Goal: Task Accomplishment & Management: Manage account settings

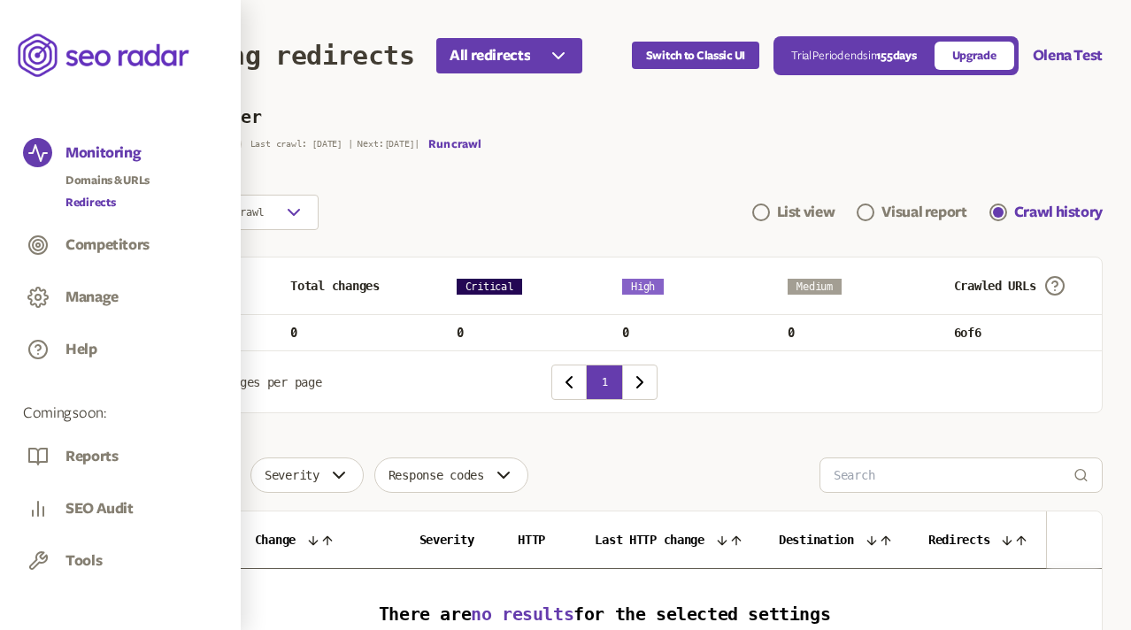
click at [98, 206] on link "Redirects" at bounding box center [107, 203] width 84 height 18
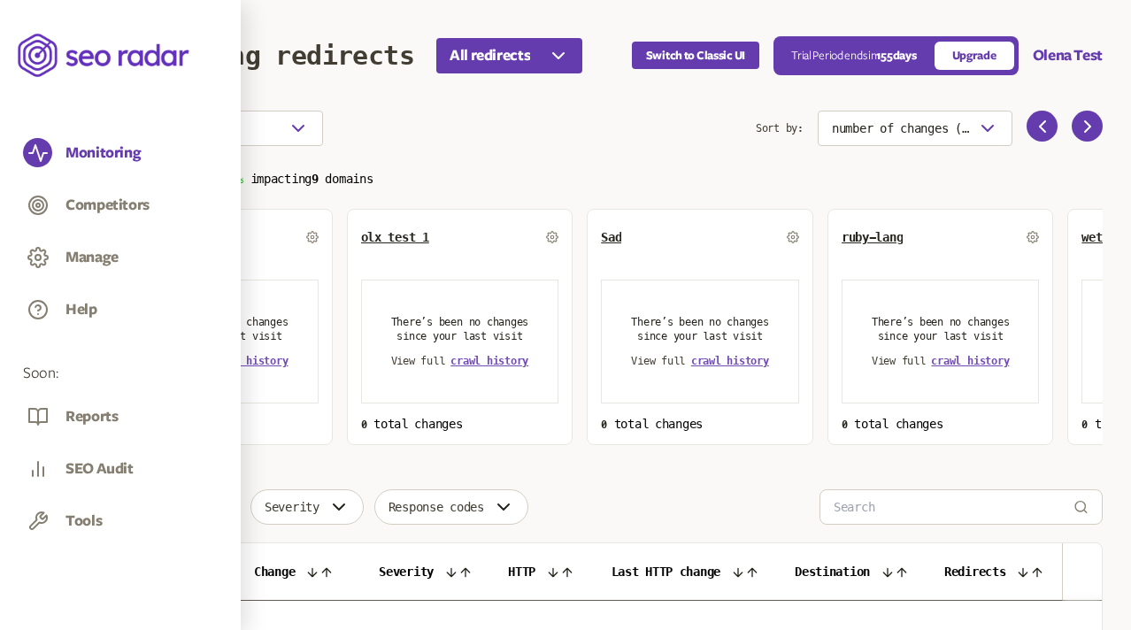
click at [179, 233] on span "Default Group" at bounding box center [164, 237] width 88 height 14
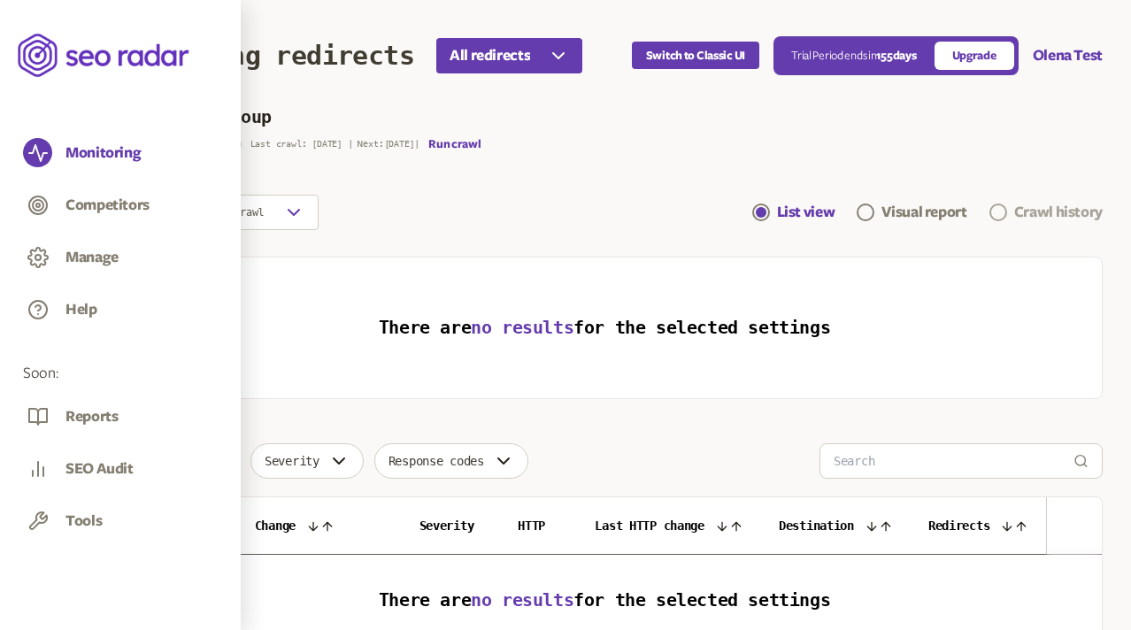
click at [1010, 211] on link "Crawl history" at bounding box center [1045, 212] width 113 height 21
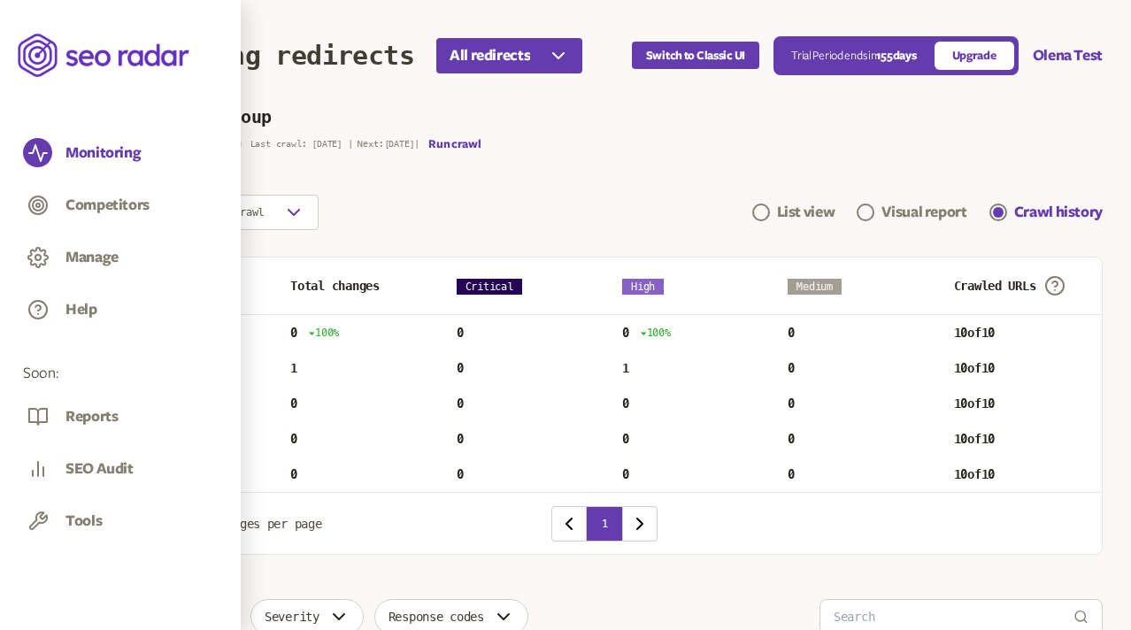
click at [161, 362] on p "Tue Aug 19 2025" at bounding box center [143, 368] width 36 height 14
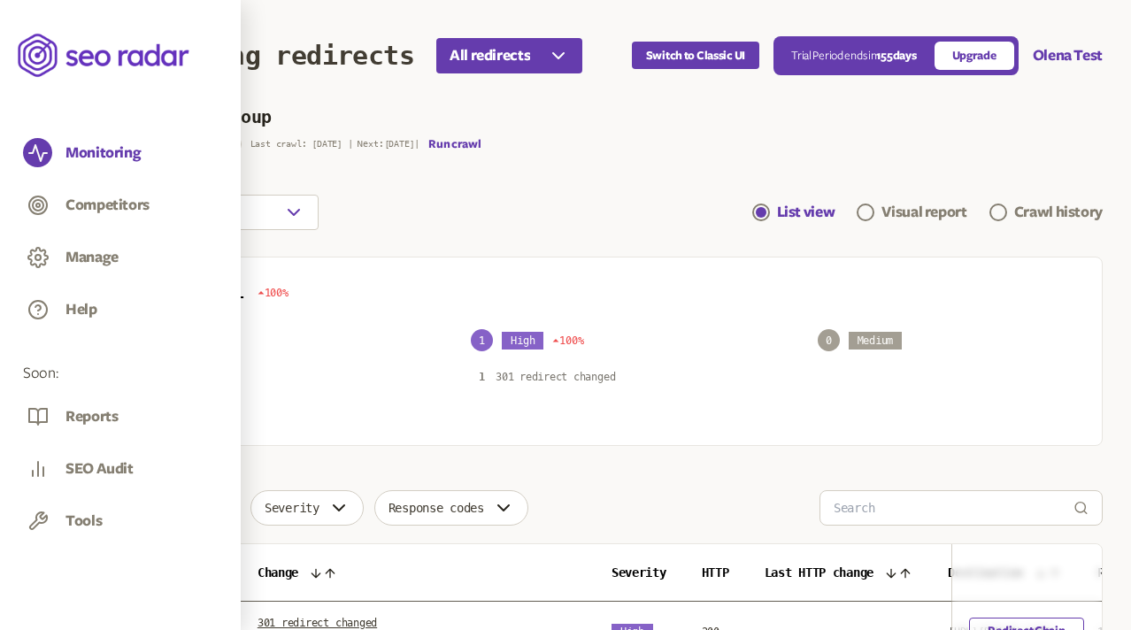
click at [558, 374] on p "301 redirect changed" at bounding box center [554, 377] width 119 height 14
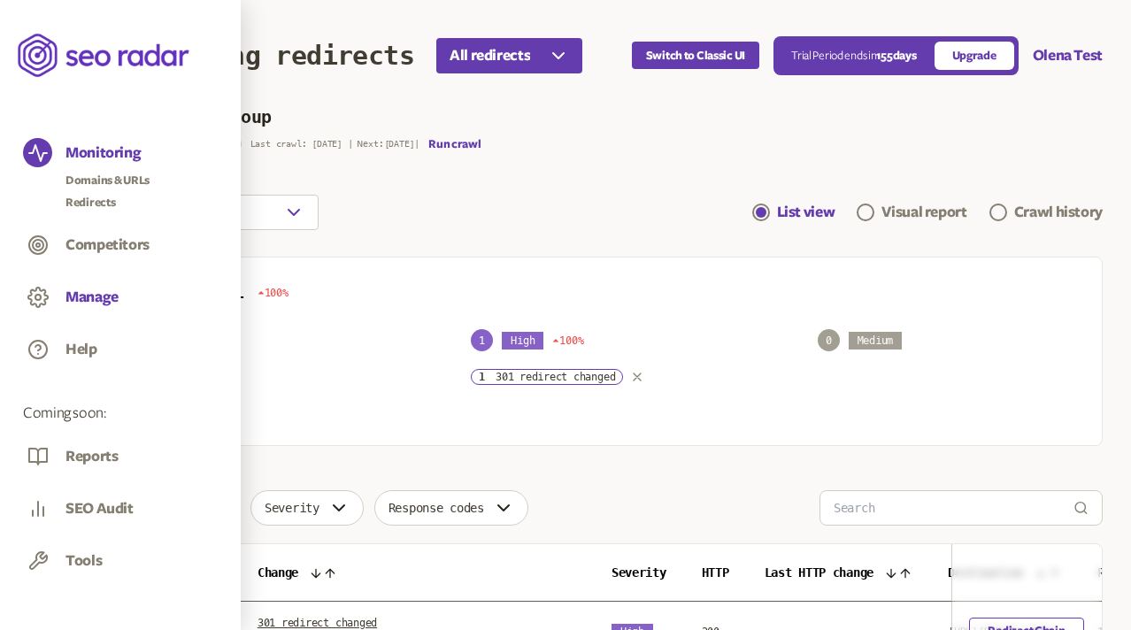
click at [90, 292] on button "Manage" at bounding box center [91, 297] width 53 height 19
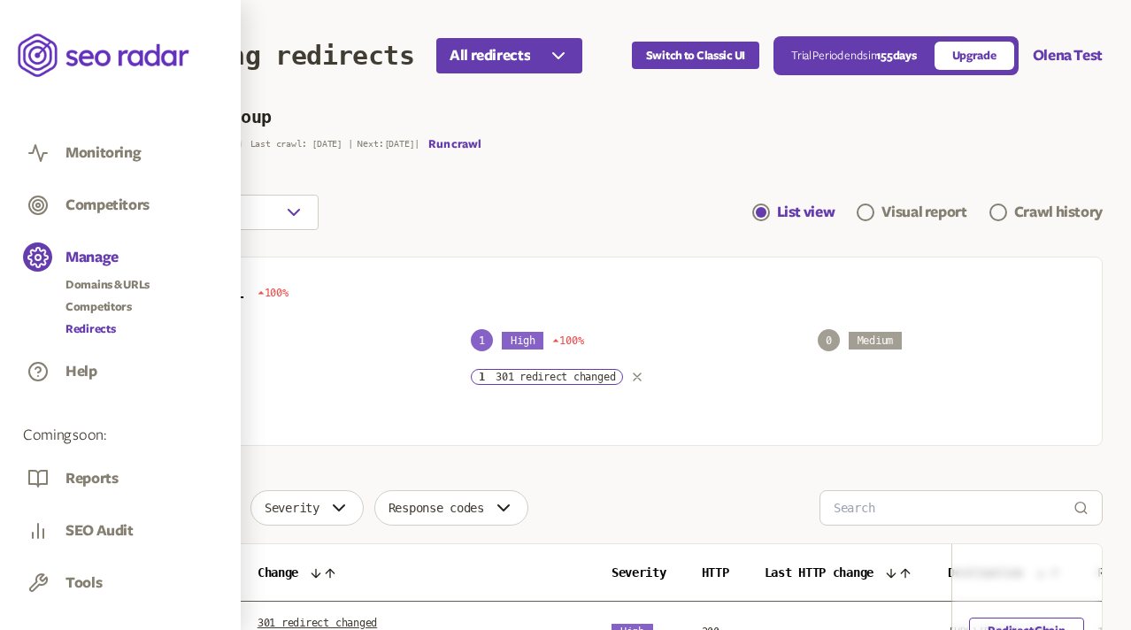
click at [94, 328] on link "Redirects" at bounding box center [107, 329] width 84 height 18
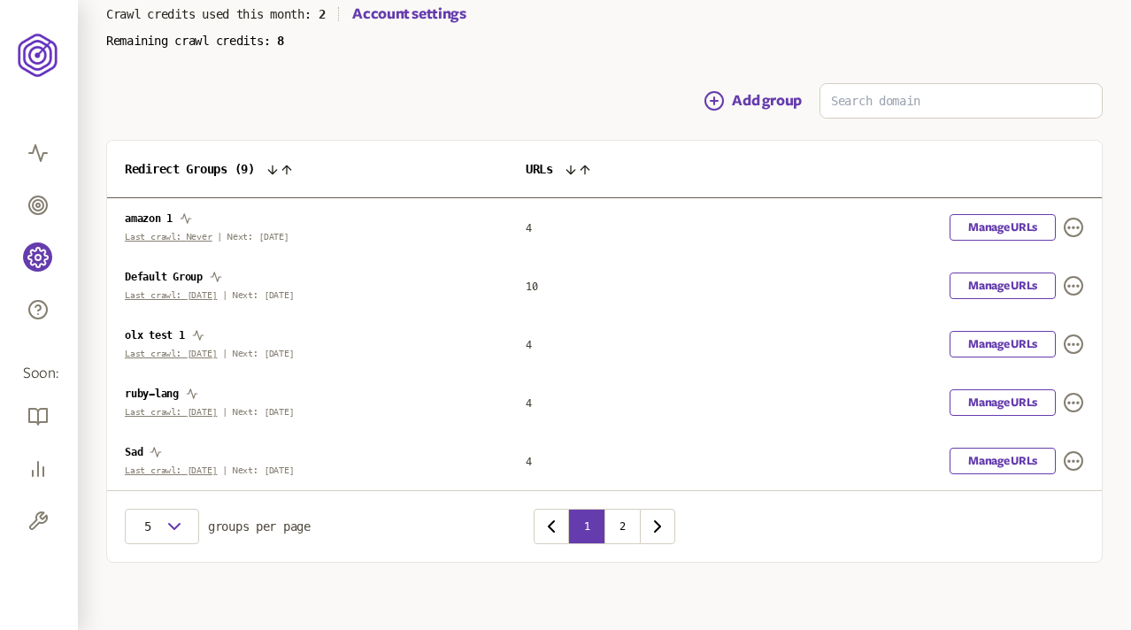
scroll to position [140, 0]
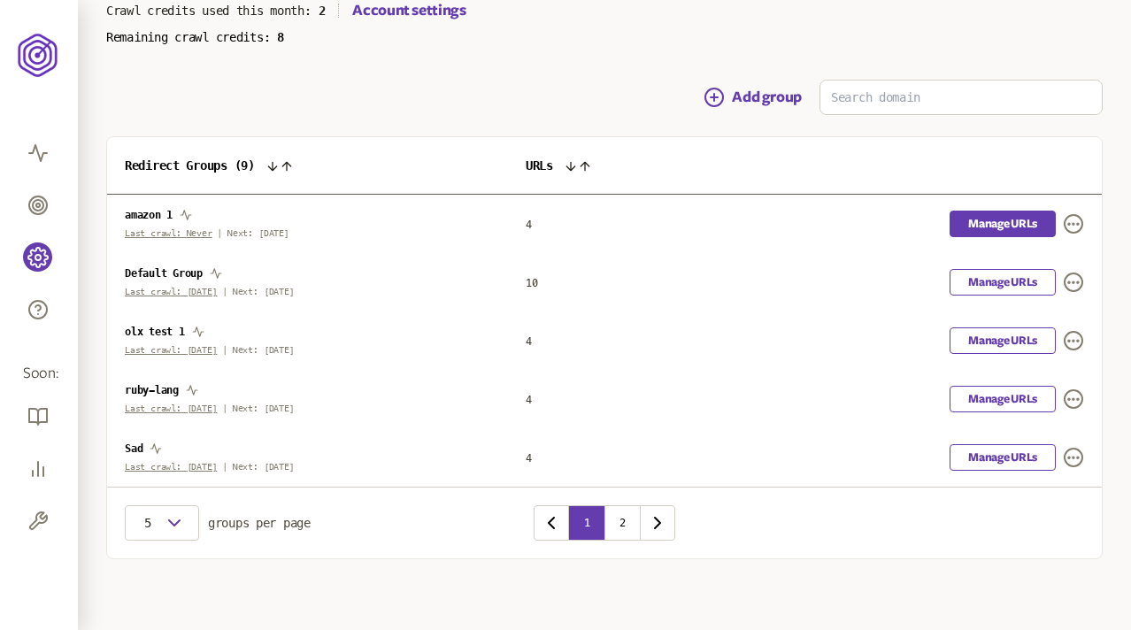
click at [1031, 216] on link "Manage URLs" at bounding box center [1002, 224] width 106 height 27
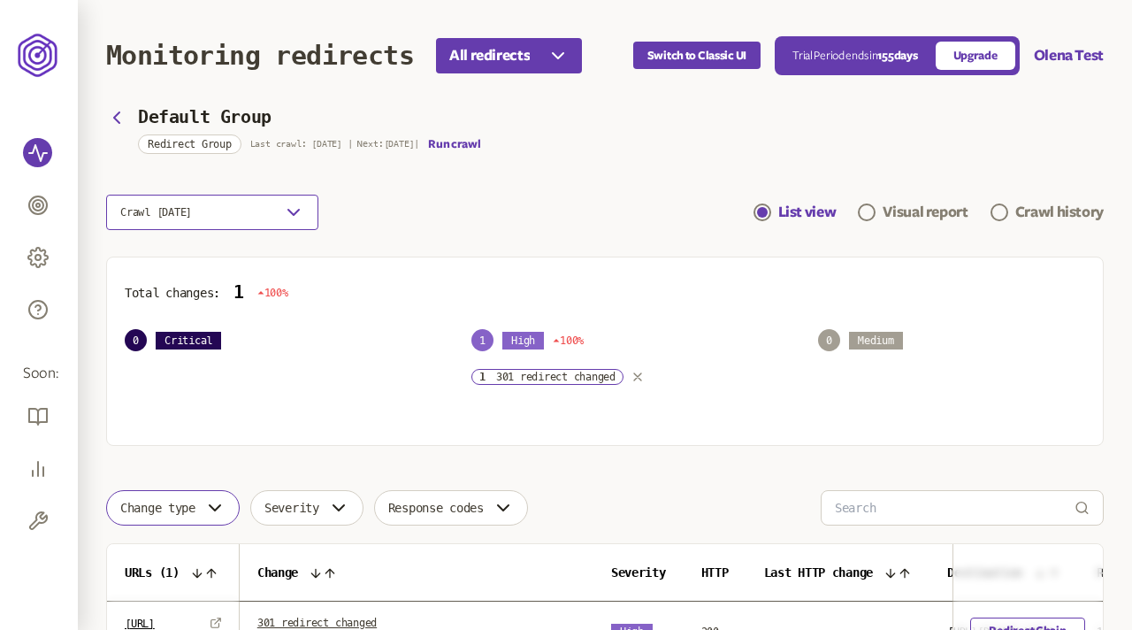
click at [296, 212] on icon "button" at bounding box center [293, 212] width 21 height 21
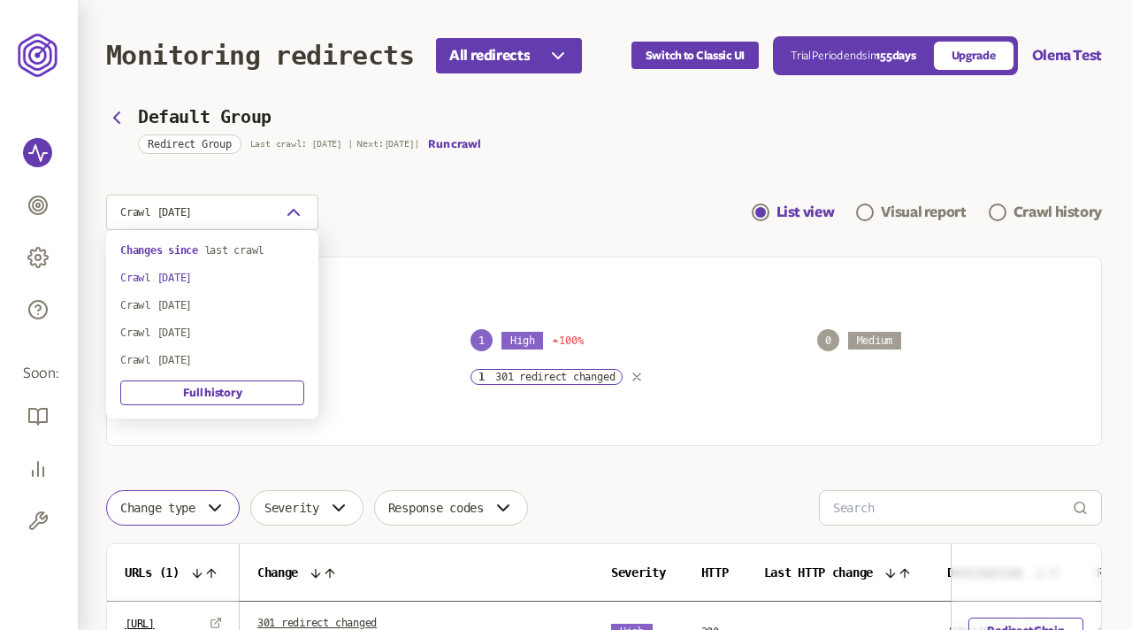
click at [488, 202] on div "Crawl 19th Aug 2025 List view Visual report Crawl history" at bounding box center [604, 212] width 996 height 35
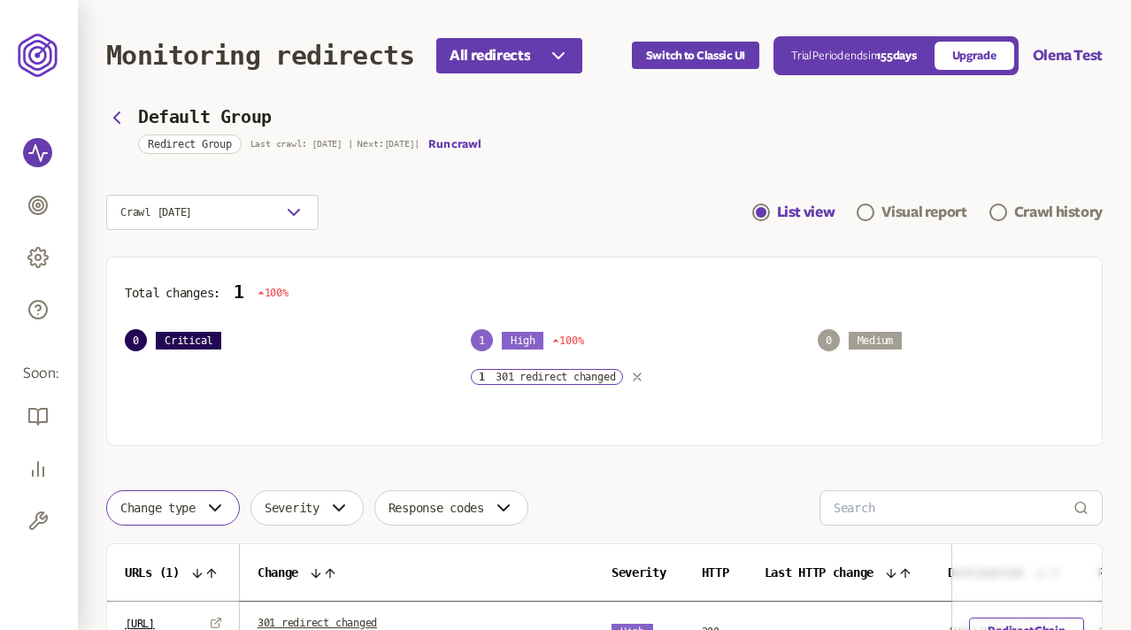
scroll to position [174, 0]
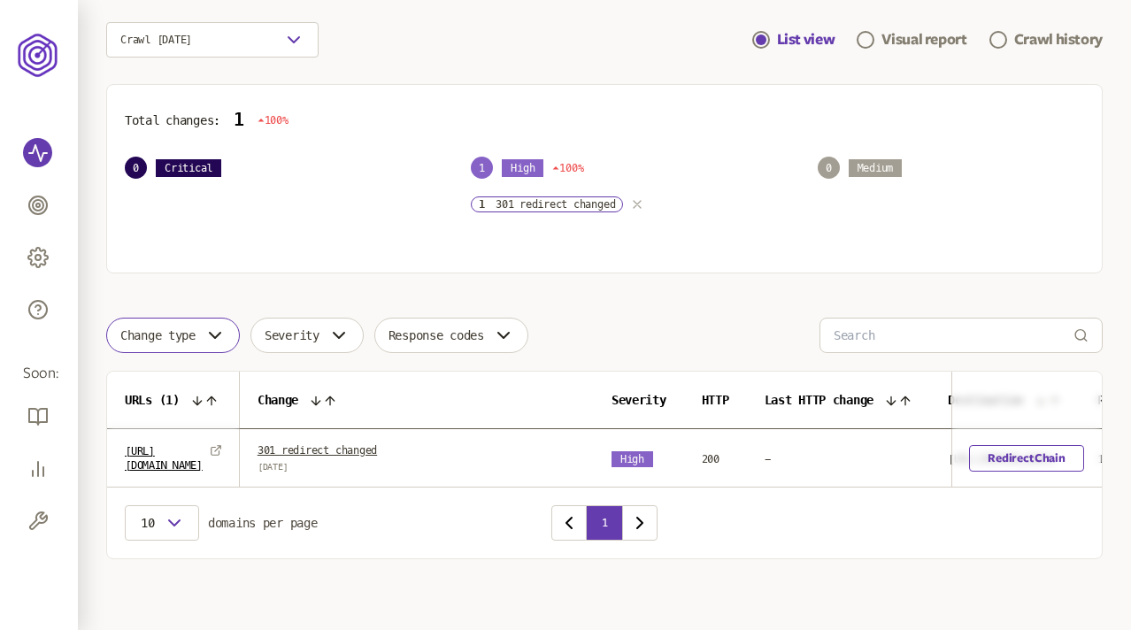
click at [644, 203] on icon "button" at bounding box center [637, 204] width 14 height 14
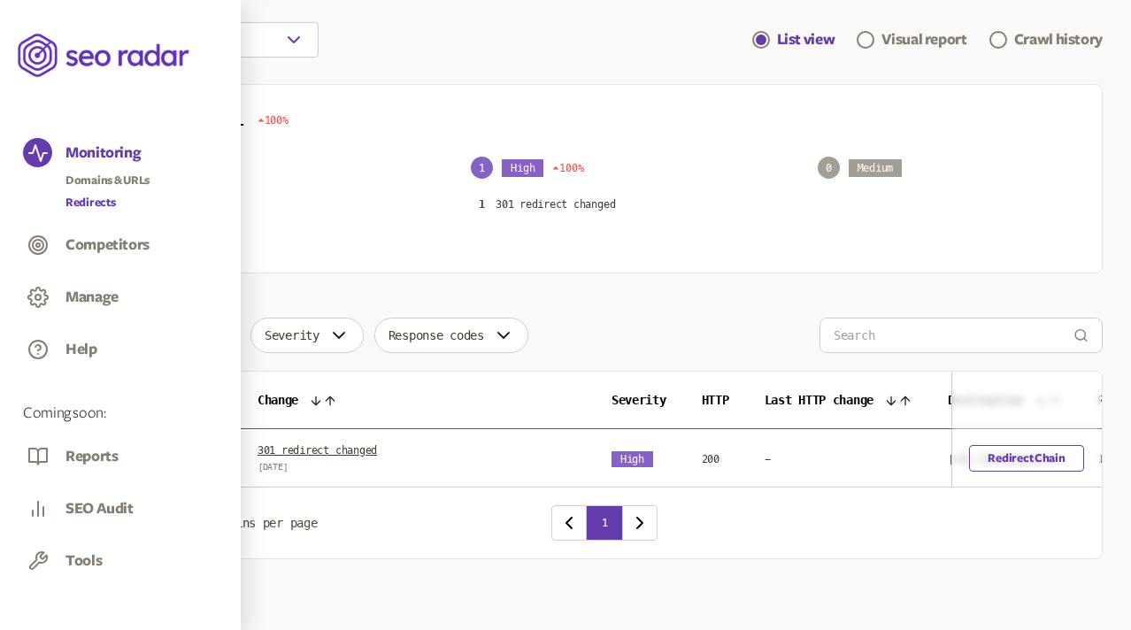
click at [88, 197] on link "Redirects" at bounding box center [107, 203] width 84 height 18
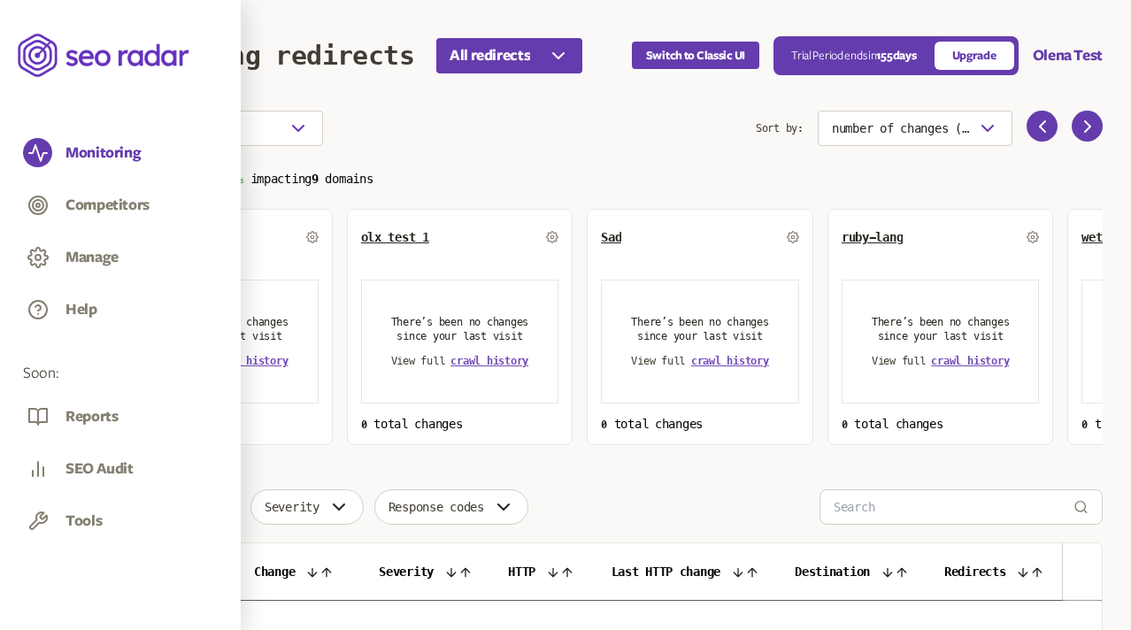
click at [167, 238] on span "Default Group" at bounding box center [164, 237] width 88 height 14
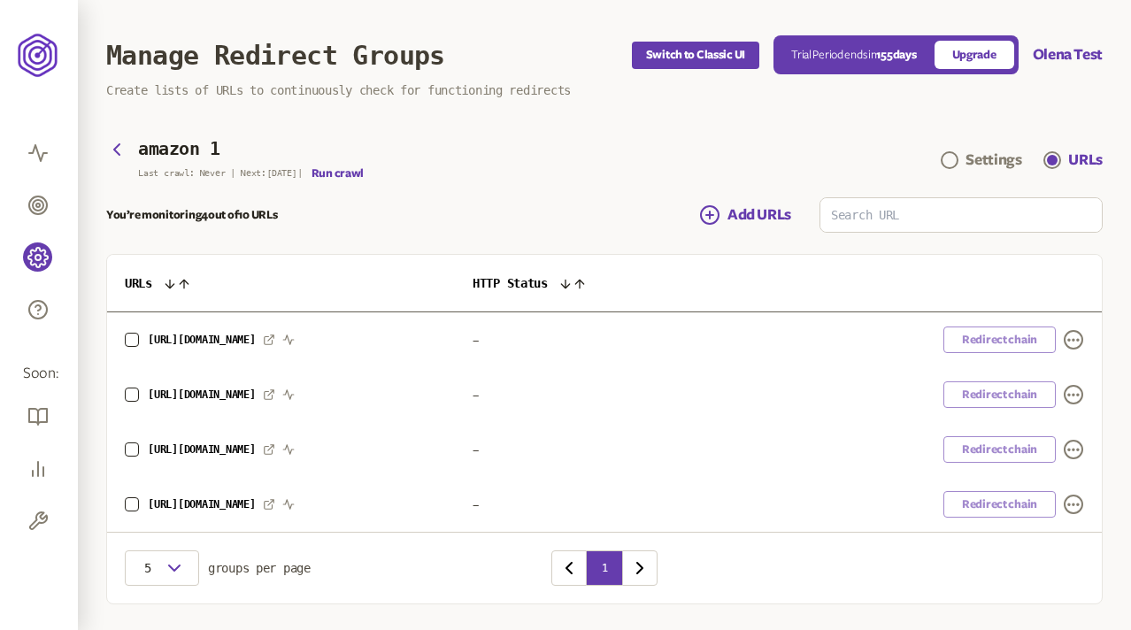
click at [516, 150] on div "amazon 1 Last crawl: Never | Next: [DATE] | Run crawl Settings URLs" at bounding box center [604, 160] width 996 height 40
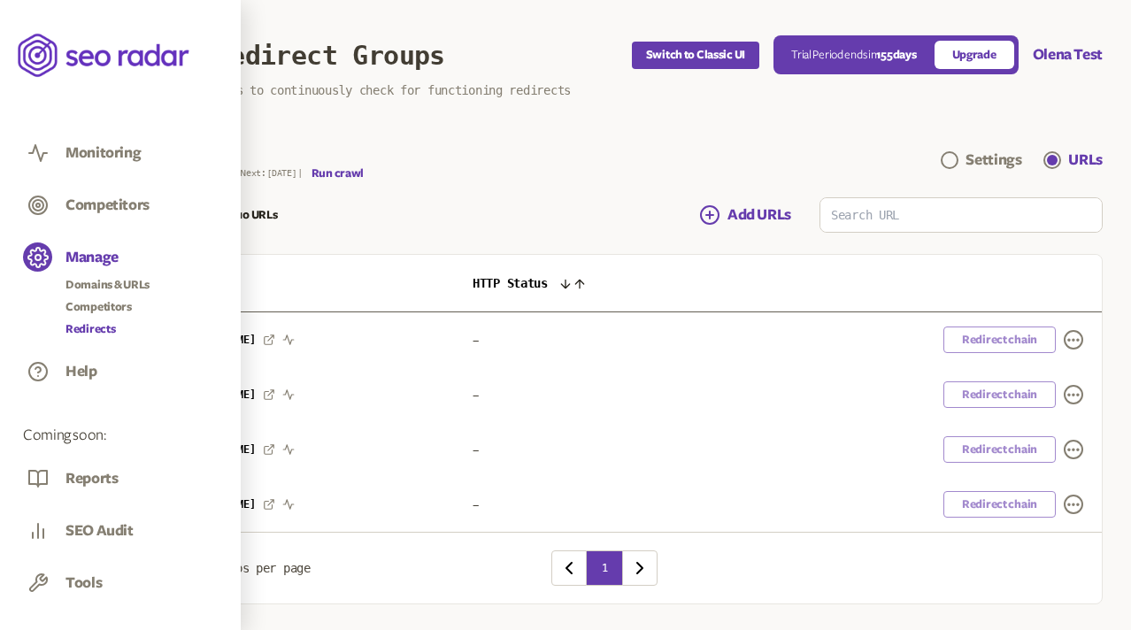
click at [84, 327] on link "Redirects" at bounding box center [107, 329] width 84 height 18
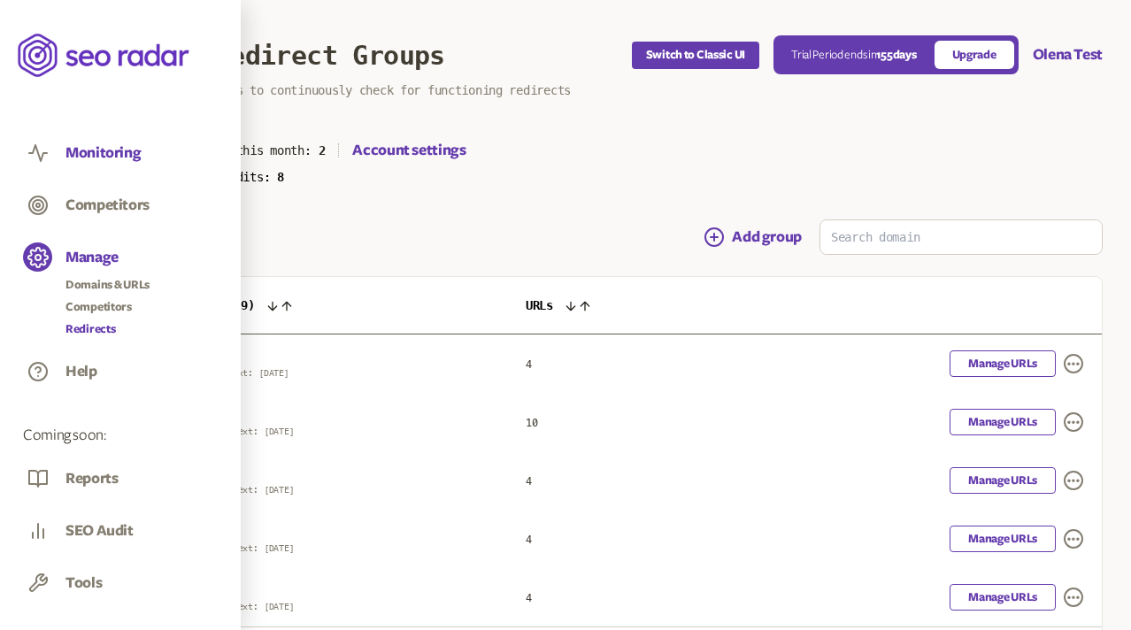
click at [90, 149] on button "Monitoring" at bounding box center [102, 152] width 75 height 19
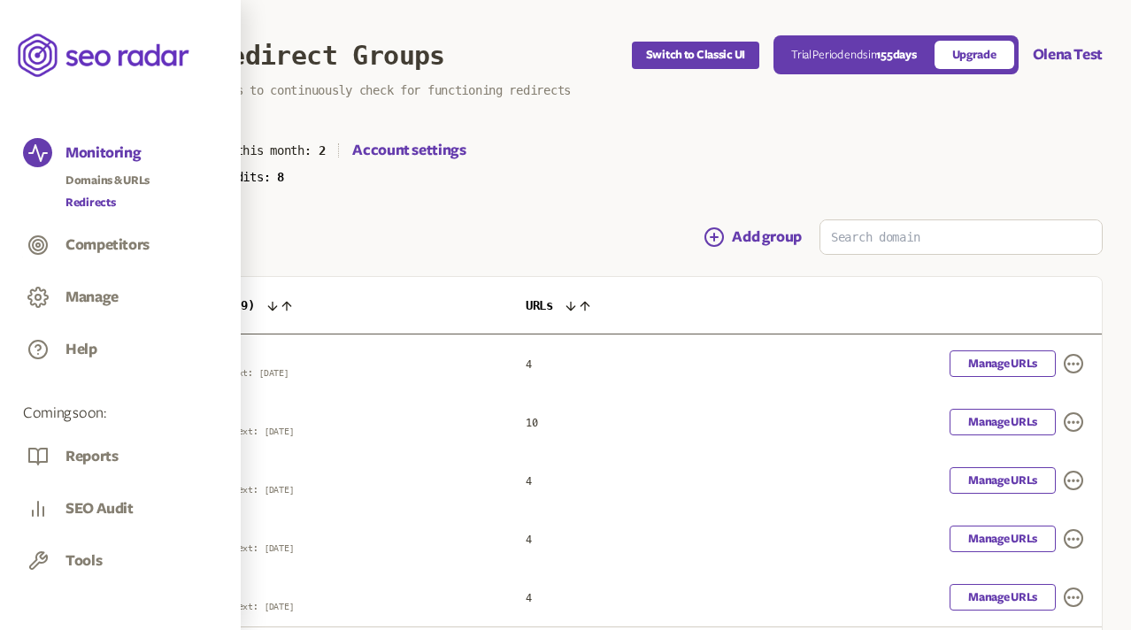
click at [101, 203] on link "Redirects" at bounding box center [107, 203] width 84 height 18
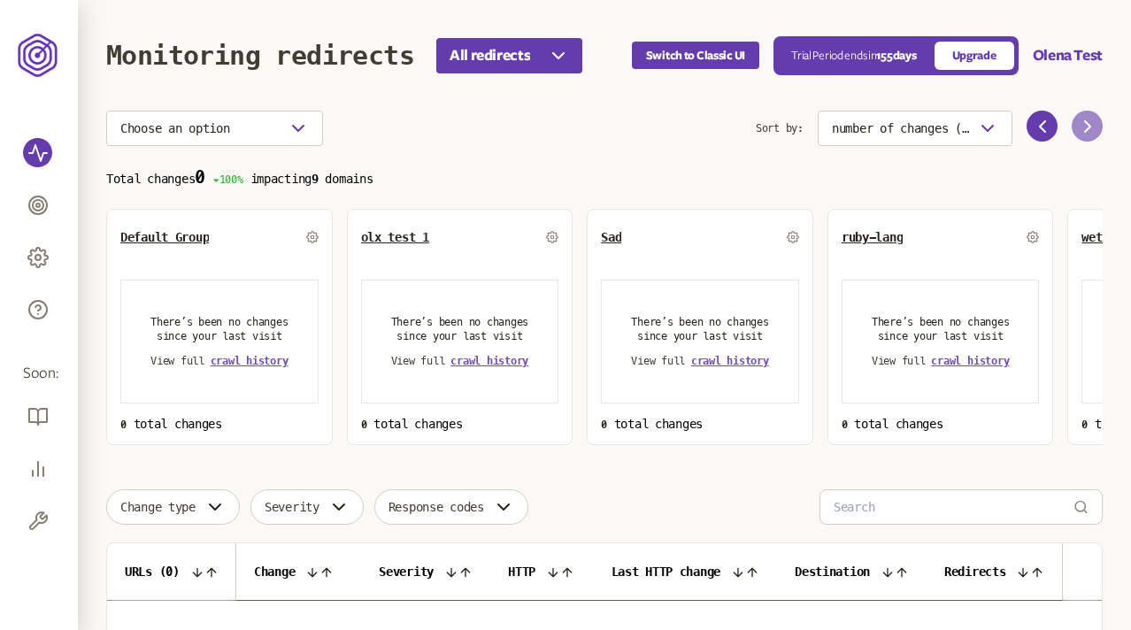
click at [1093, 118] on icon at bounding box center [1087, 126] width 21 height 21
click at [1088, 118] on icon at bounding box center [1087, 126] width 21 height 21
click at [1084, 134] on icon at bounding box center [1087, 126] width 21 height 21
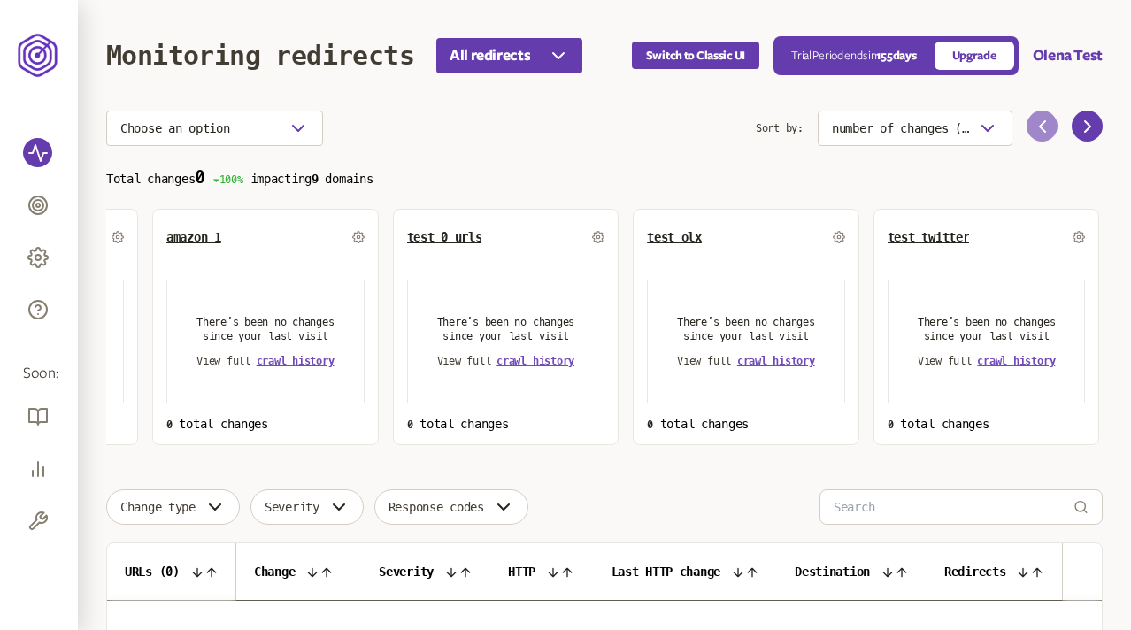
click at [1039, 127] on icon at bounding box center [1042, 126] width 21 height 21
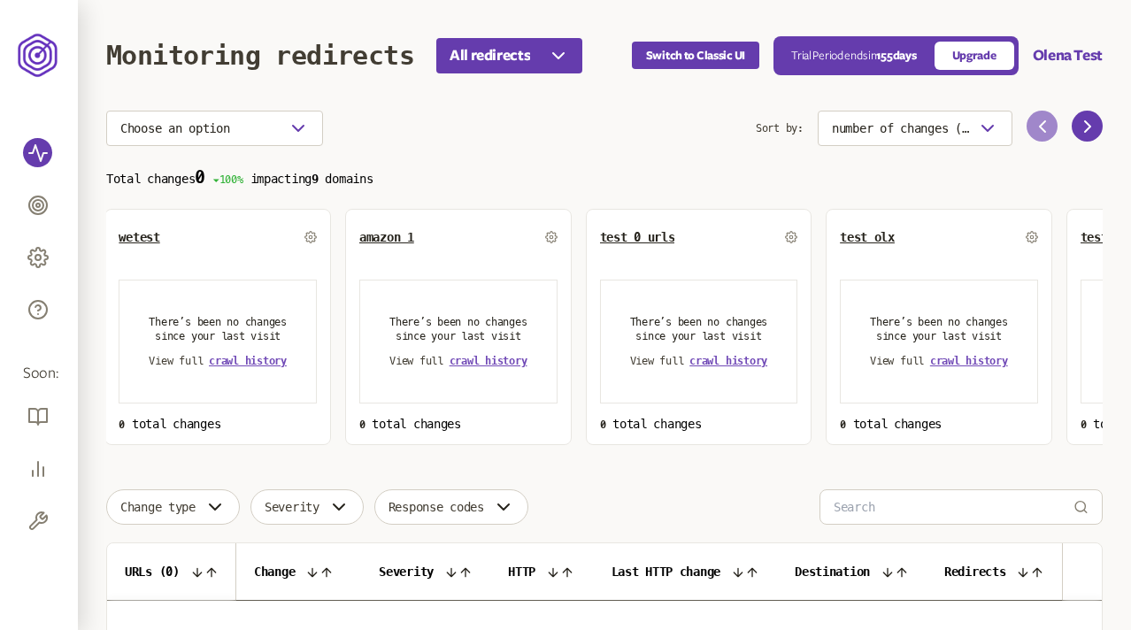
click at [1039, 127] on icon at bounding box center [1042, 126] width 21 height 21
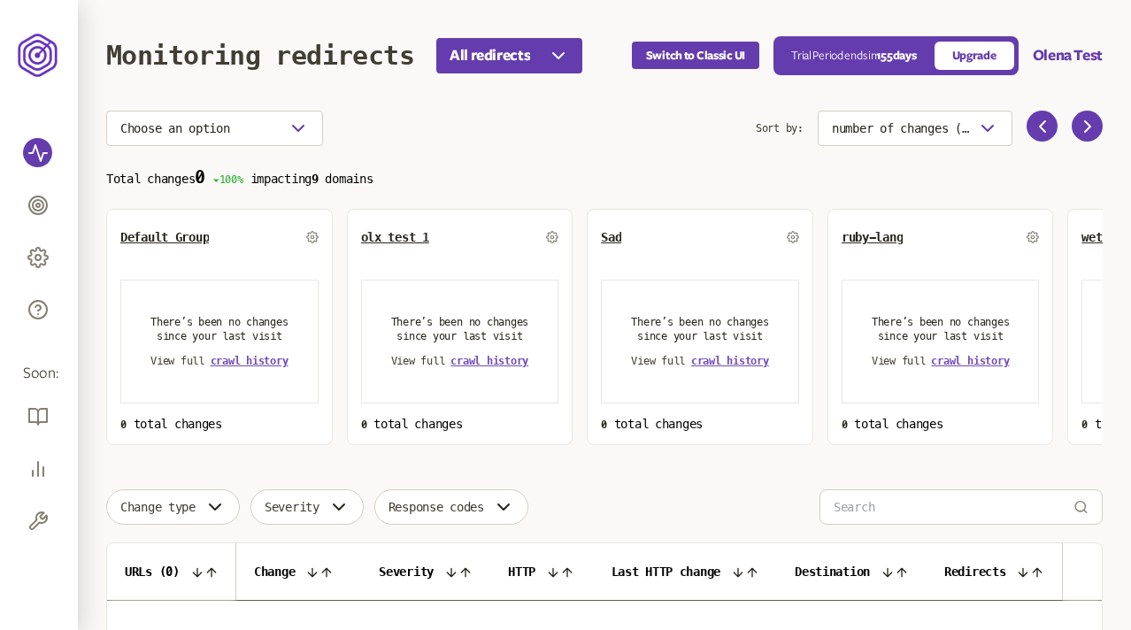
click at [679, 150] on section "Choose an option Sort by: number of changes (high-low) Total changes 0 100% imp…" at bounding box center [604, 278] width 996 height 334
click at [432, 185] on p "Total changes 0 100% impacting 9 domains" at bounding box center [604, 177] width 996 height 20
click at [520, 121] on div "Choose an option" at bounding box center [430, 128] width 649 height 35
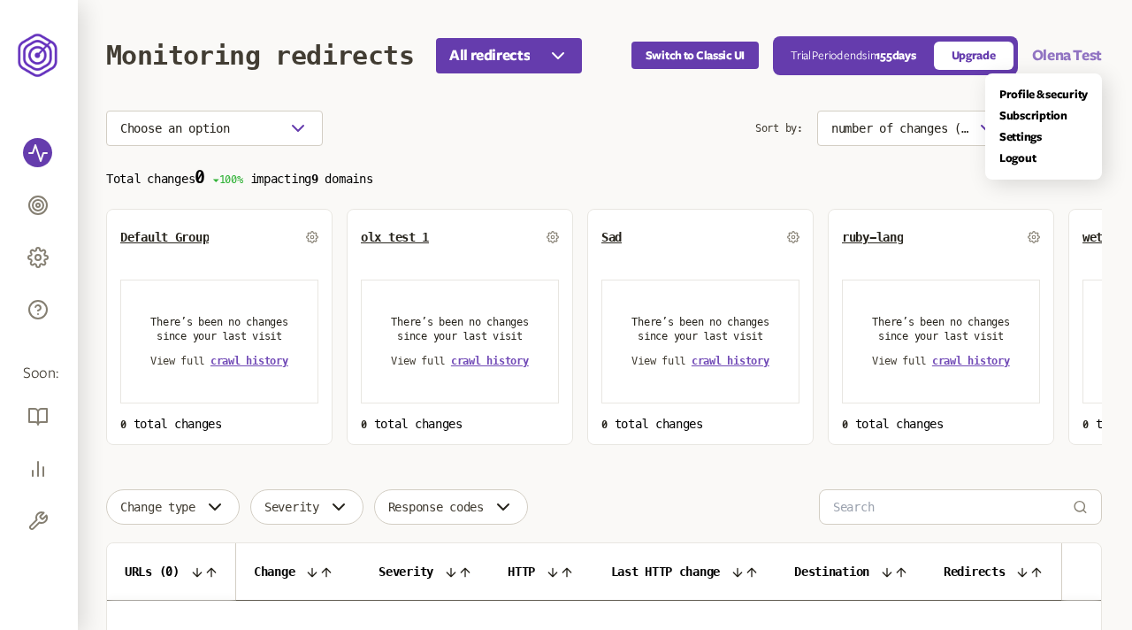
click at [1082, 61] on button "Olena Test" at bounding box center [1068, 55] width 70 height 21
click at [1015, 135] on link "Settings" at bounding box center [1044, 137] width 88 height 14
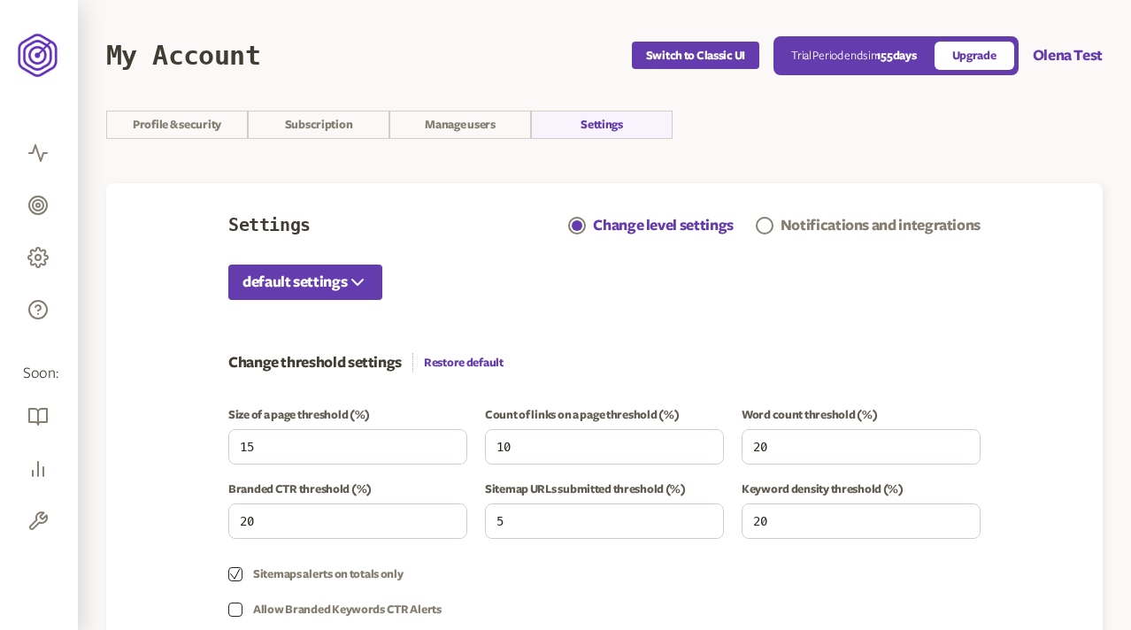
click at [861, 215] on div "Notifications and integrations" at bounding box center [880, 225] width 200 height 21
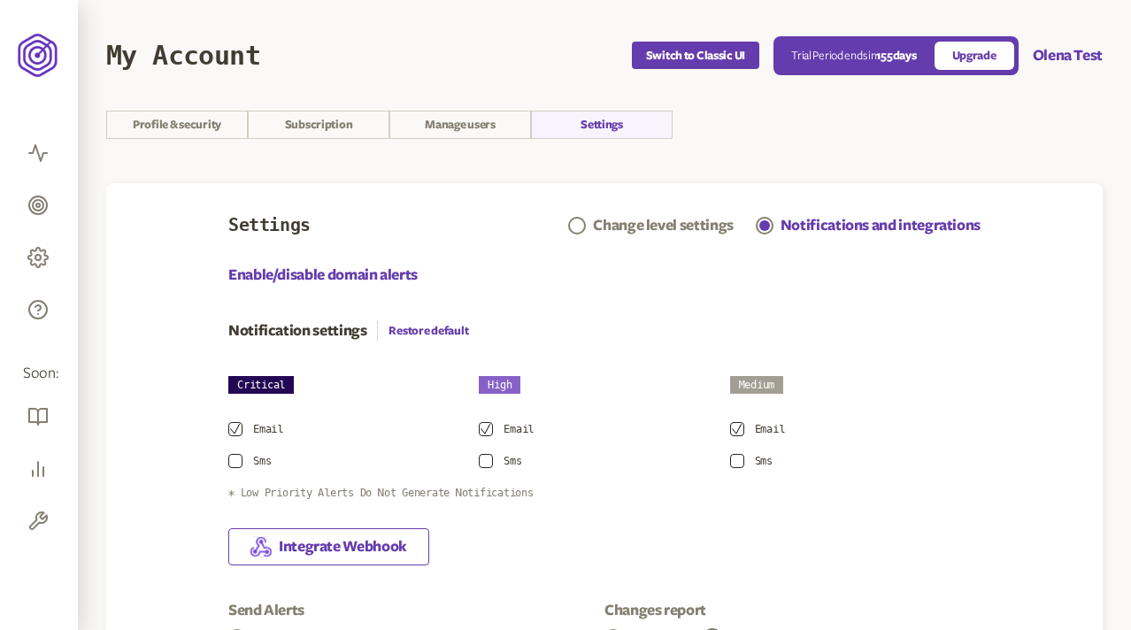
click at [862, 148] on section "My Account Switch to Classic UI Trial Period ends [DATE] Upgrade Olena Test Pro…" at bounding box center [604, 583] width 1053 height 1166
click at [787, 135] on section "Profile & security Subscription Manage users Settings" at bounding box center [604, 125] width 996 height 28
click at [1060, 59] on button "Olena Test" at bounding box center [1069, 55] width 70 height 21
click at [1028, 154] on link "Logout" at bounding box center [1044, 158] width 88 height 14
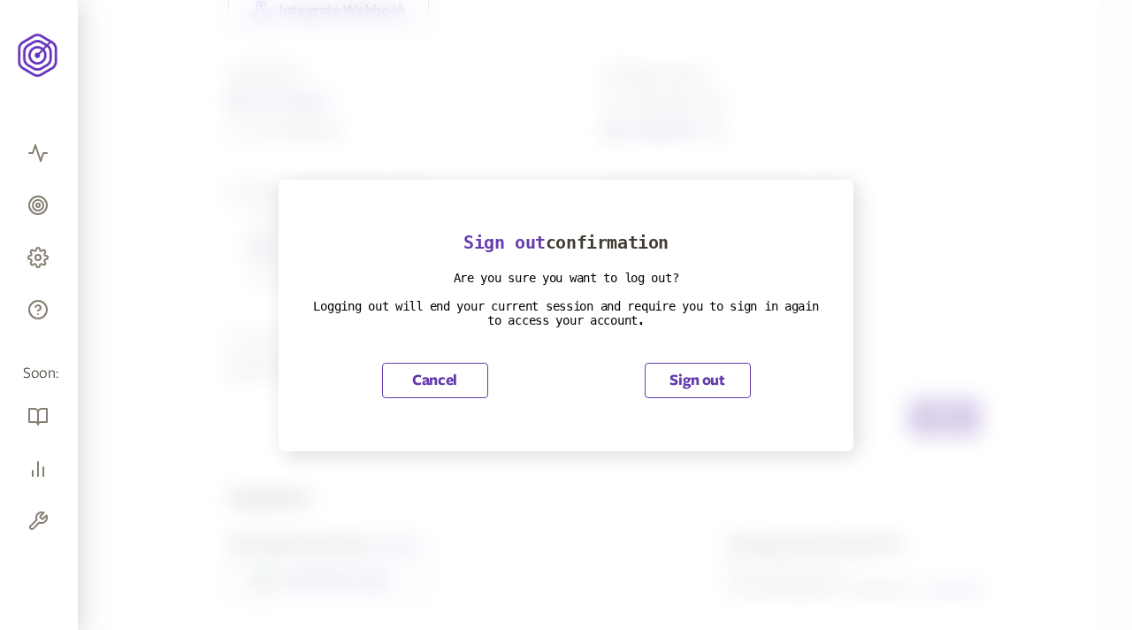
click at [695, 374] on button "Sign out" at bounding box center [698, 380] width 106 height 35
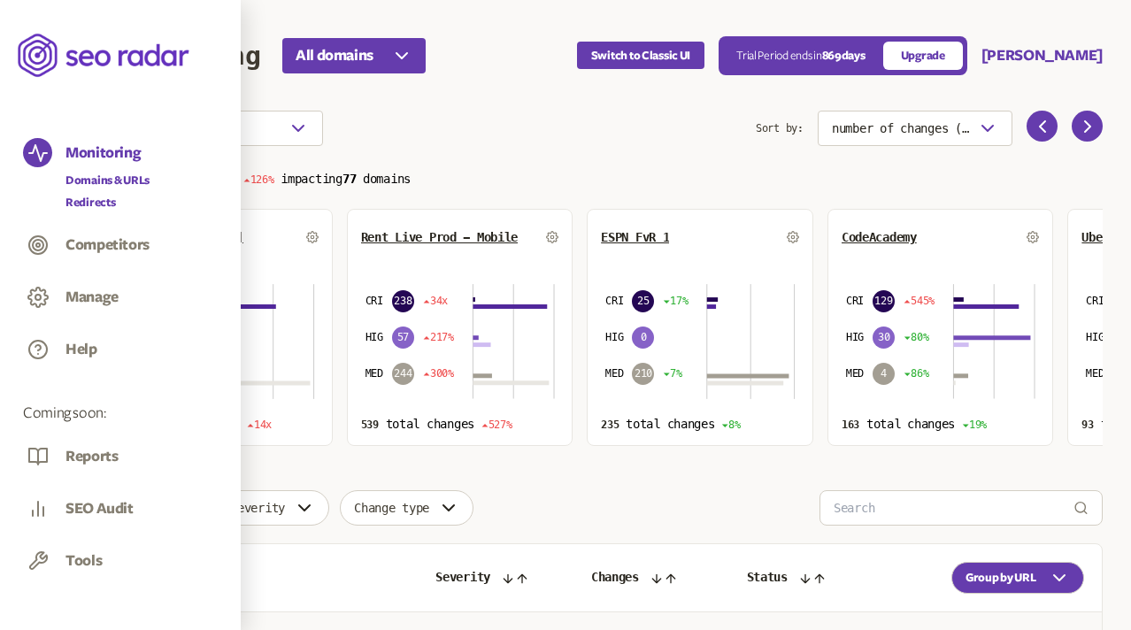
click at [99, 203] on link "Redirects" at bounding box center [107, 203] width 84 height 18
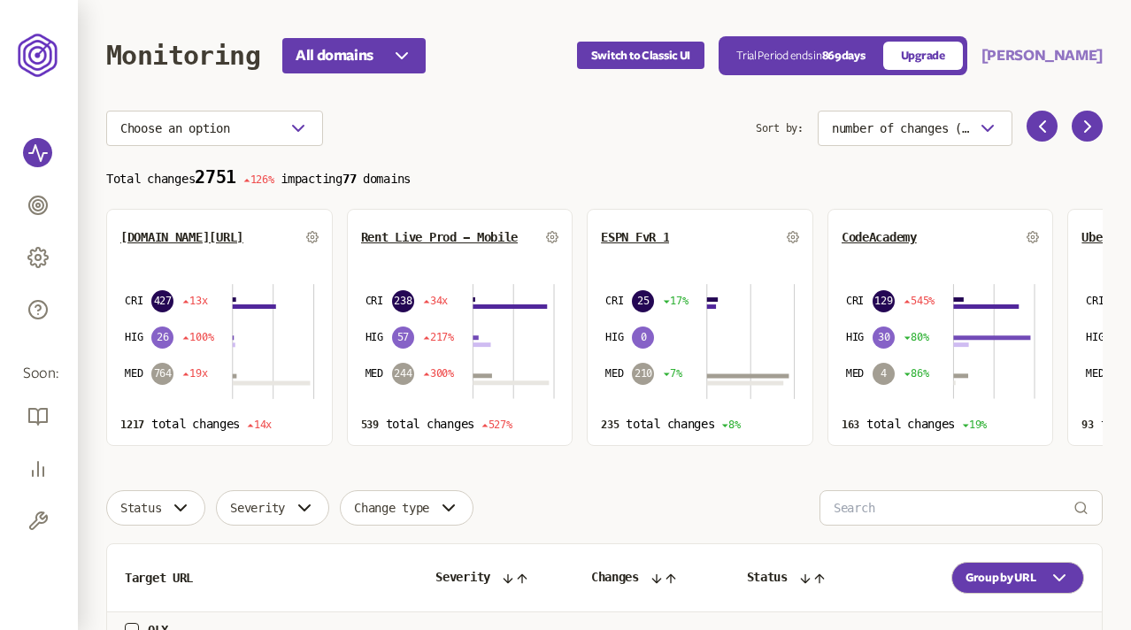
click at [1078, 45] on button "[PERSON_NAME]" at bounding box center [1041, 55] width 121 height 21
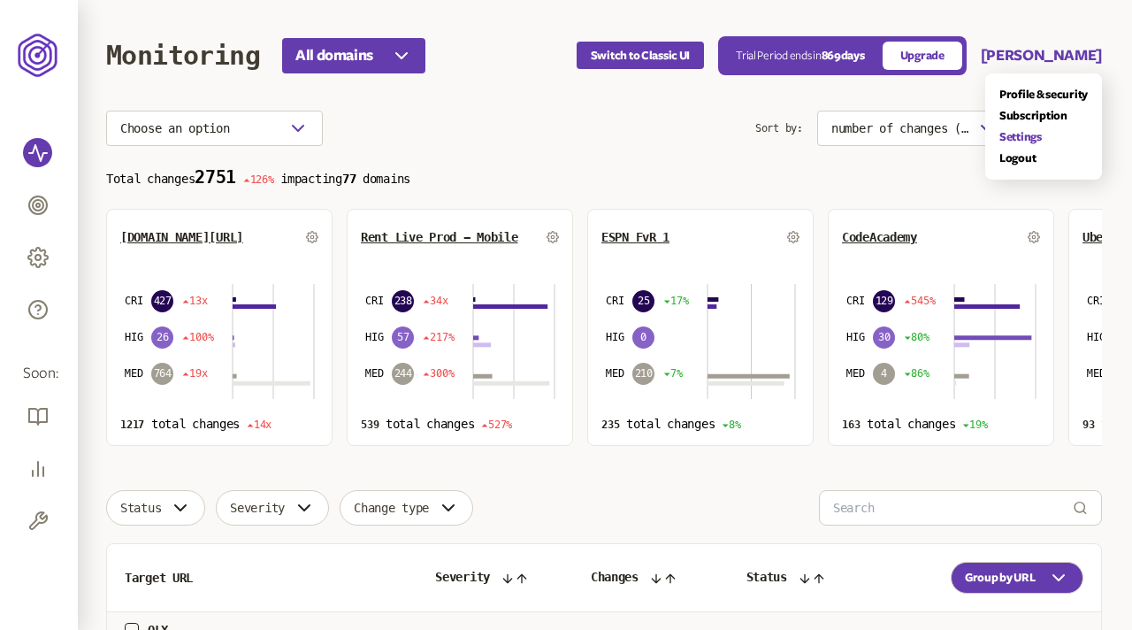
click at [1025, 134] on link "Settings" at bounding box center [1044, 137] width 88 height 14
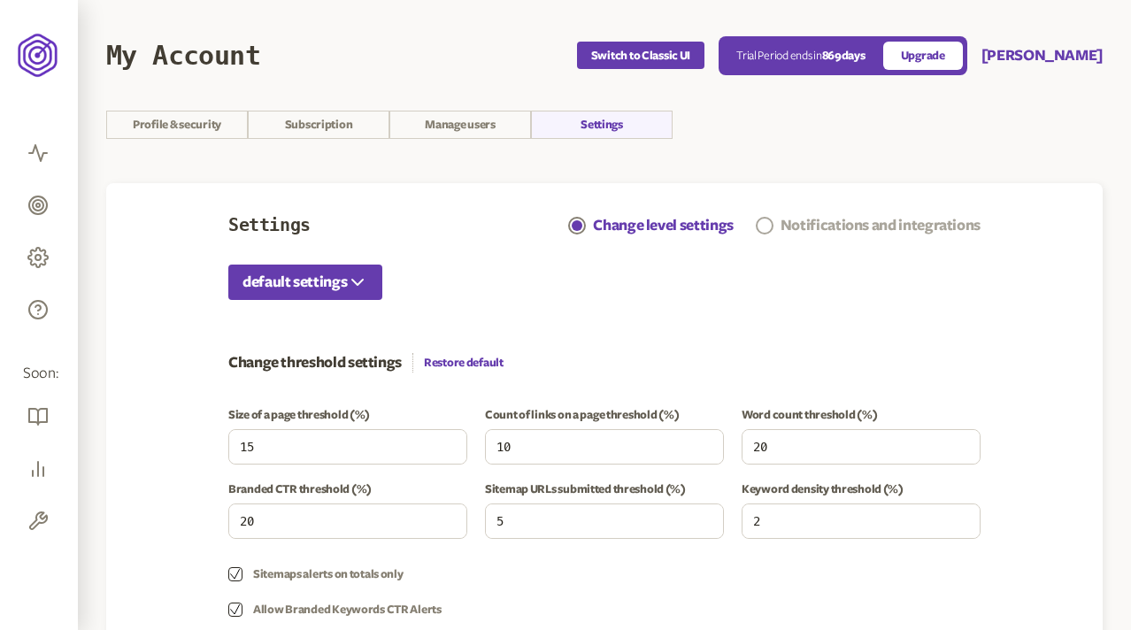
click at [821, 232] on div "Notifications and integrations" at bounding box center [880, 225] width 200 height 21
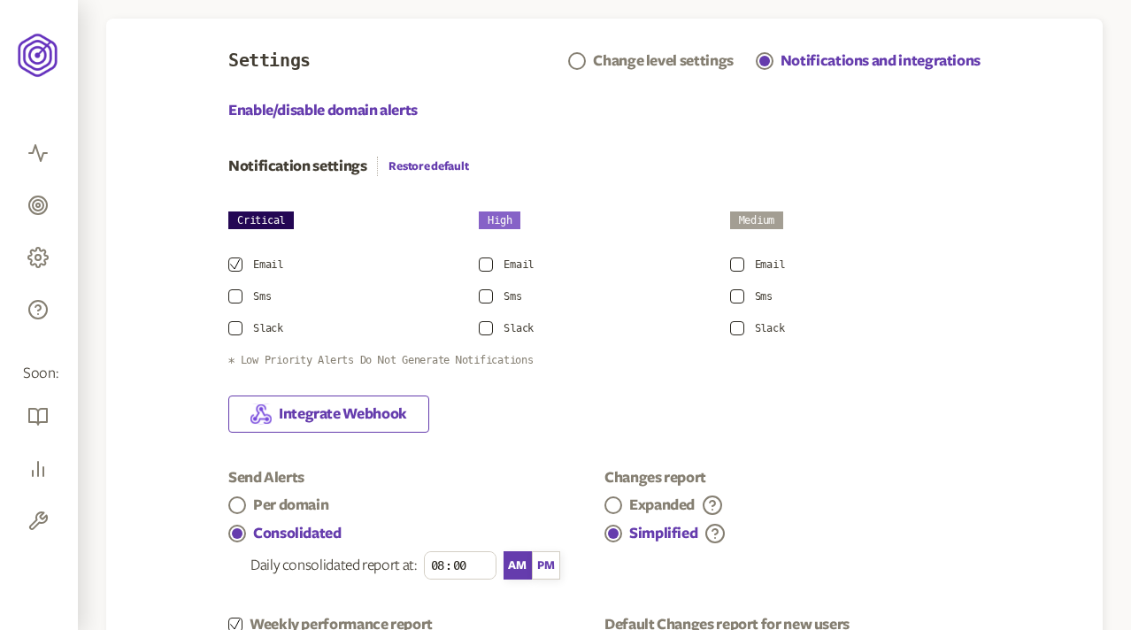
scroll to position [166, 0]
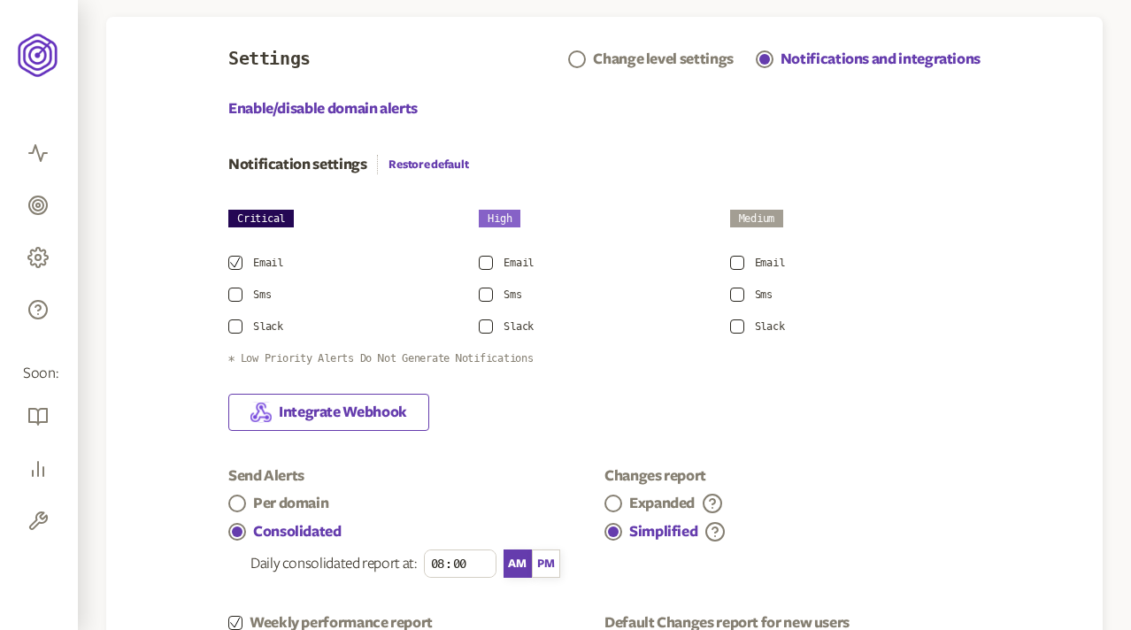
click at [240, 293] on button "button" at bounding box center [235, 295] width 14 height 14
click at [489, 289] on button "button" at bounding box center [486, 295] width 14 height 14
click at [735, 291] on button "button" at bounding box center [737, 295] width 14 height 14
click at [736, 267] on button "button" at bounding box center [737, 263] width 14 height 14
click at [483, 262] on button "button" at bounding box center [486, 263] width 14 height 14
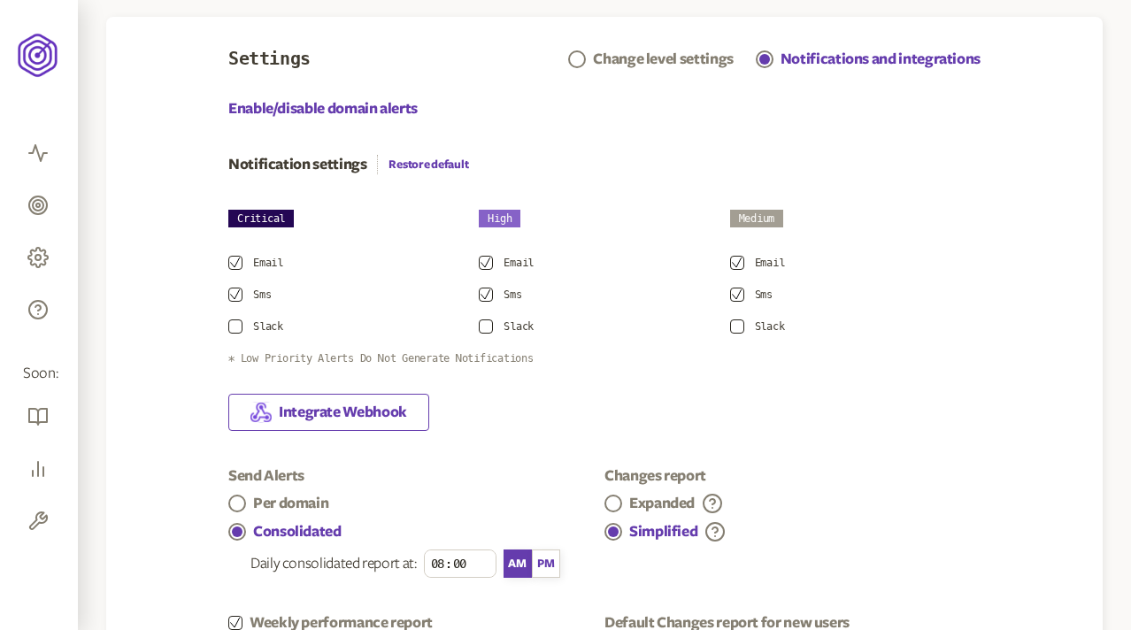
click at [228, 328] on button "button" at bounding box center [235, 326] width 14 height 14
click at [483, 325] on button "button" at bounding box center [486, 326] width 14 height 14
click at [739, 326] on button "button" at bounding box center [737, 326] width 14 height 14
click at [927, 340] on section "Critical High Medium Email Email Email Sms Sms Sms Slack Slack Slack * Low Prio…" at bounding box center [604, 288] width 752 height 156
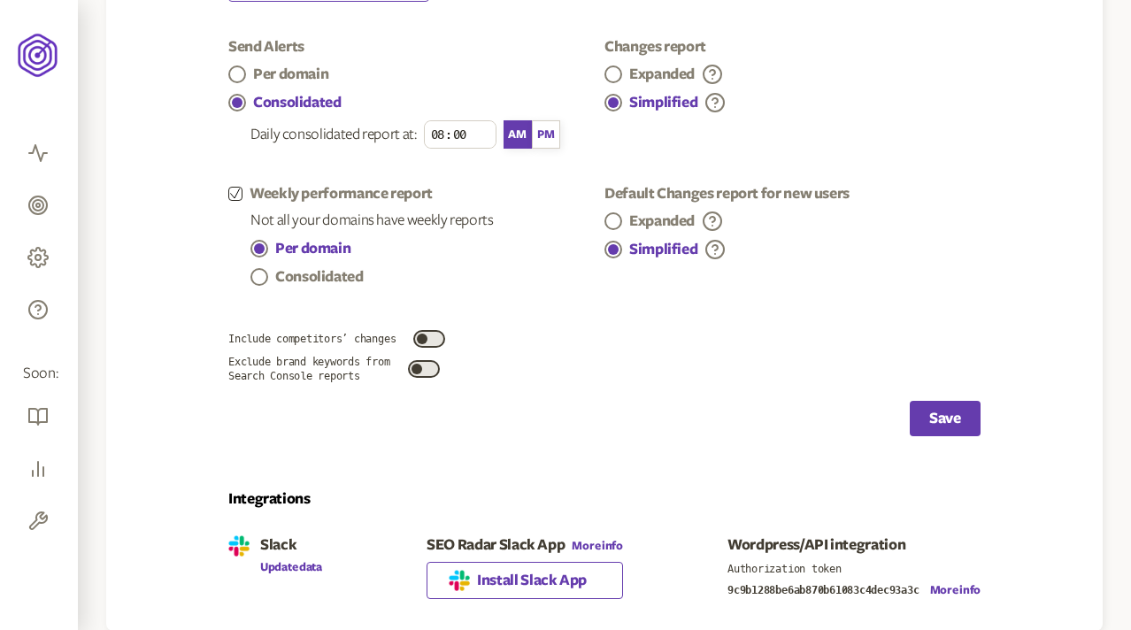
scroll to position [596, 0]
click at [952, 419] on button "Save" at bounding box center [945, 417] width 71 height 35
click at [526, 583] on span "Install Slack App" at bounding box center [532, 579] width 110 height 21
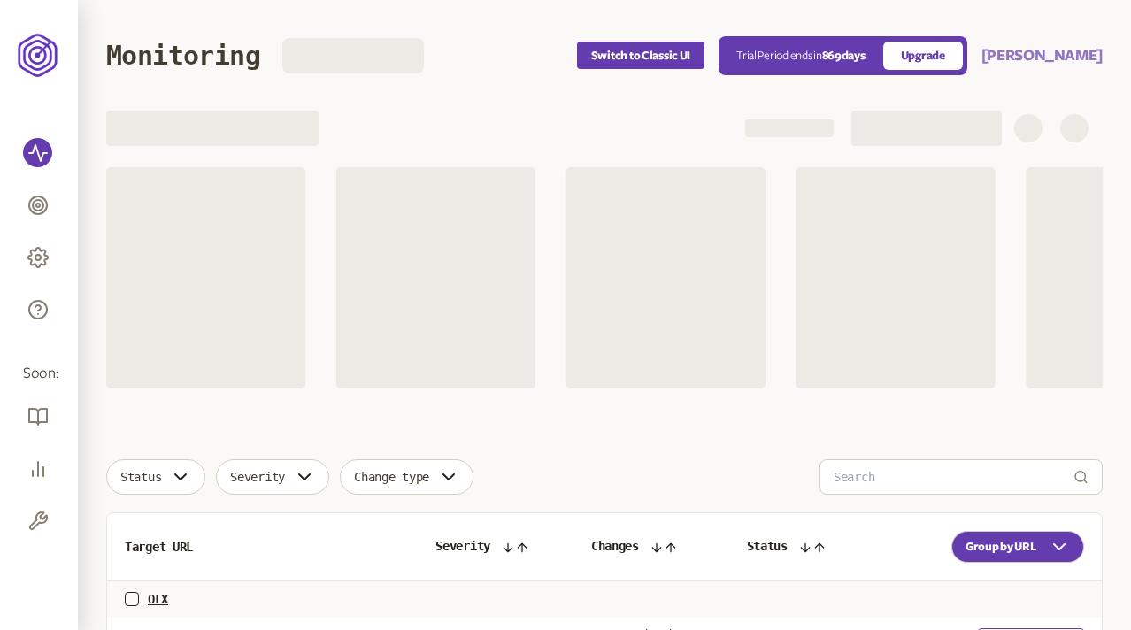
click at [1074, 58] on button "[PERSON_NAME]" at bounding box center [1041, 55] width 121 height 21
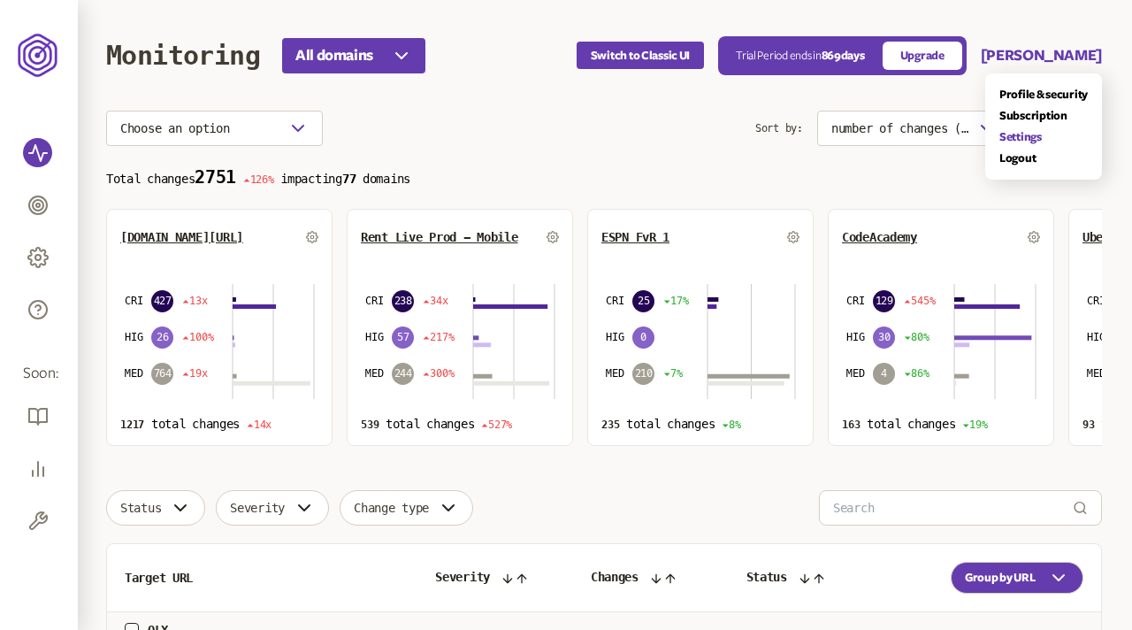
click at [1011, 139] on link "Settings" at bounding box center [1044, 137] width 88 height 14
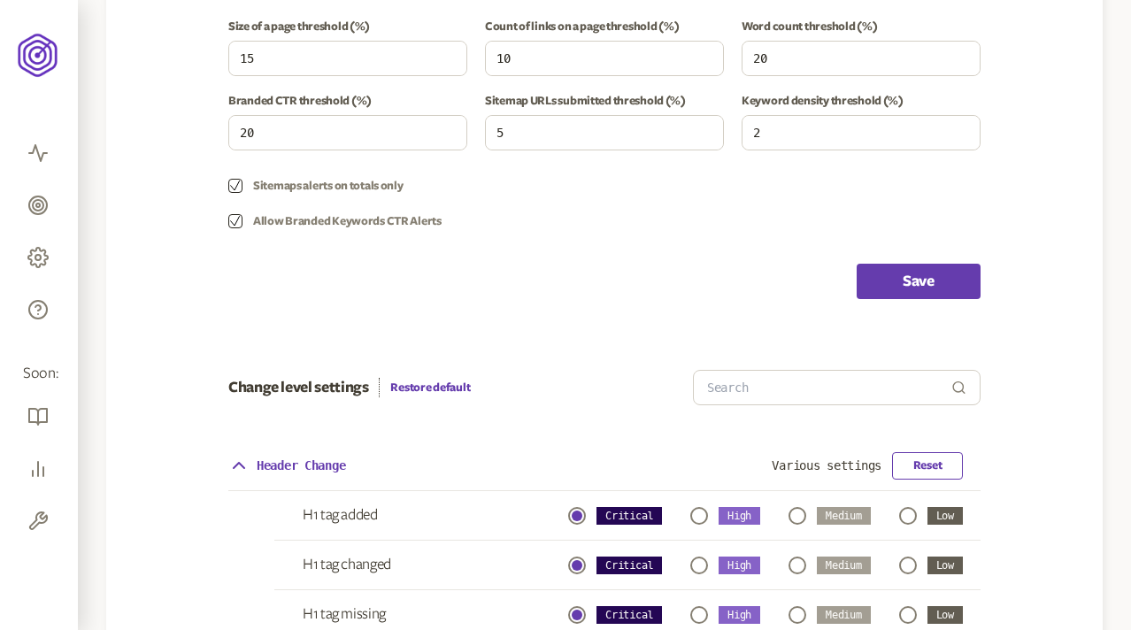
scroll to position [136, 0]
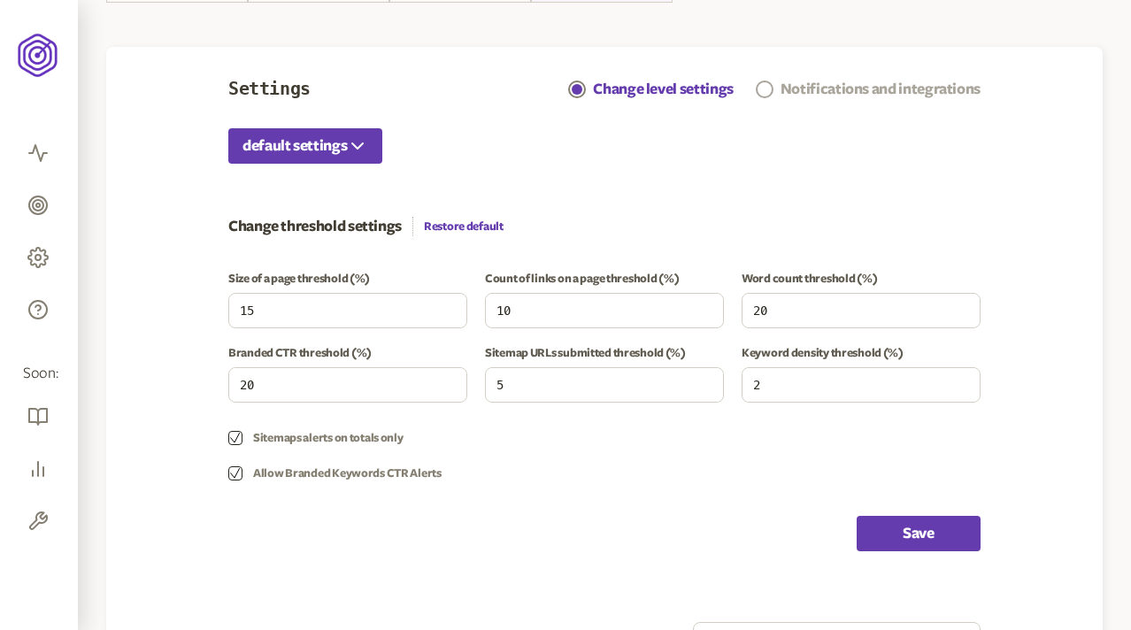
click at [847, 93] on div "Notifications and integrations" at bounding box center [880, 89] width 200 height 21
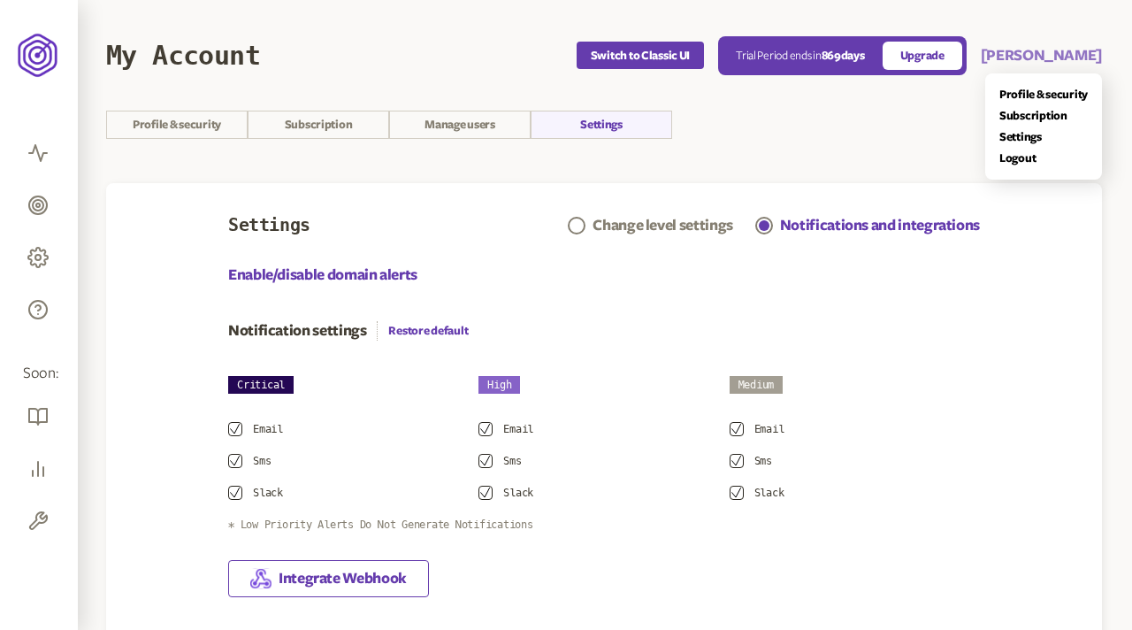
click at [1072, 58] on button "[PERSON_NAME]" at bounding box center [1041, 55] width 121 height 21
click at [1026, 158] on link "Logout" at bounding box center [1044, 158] width 88 height 14
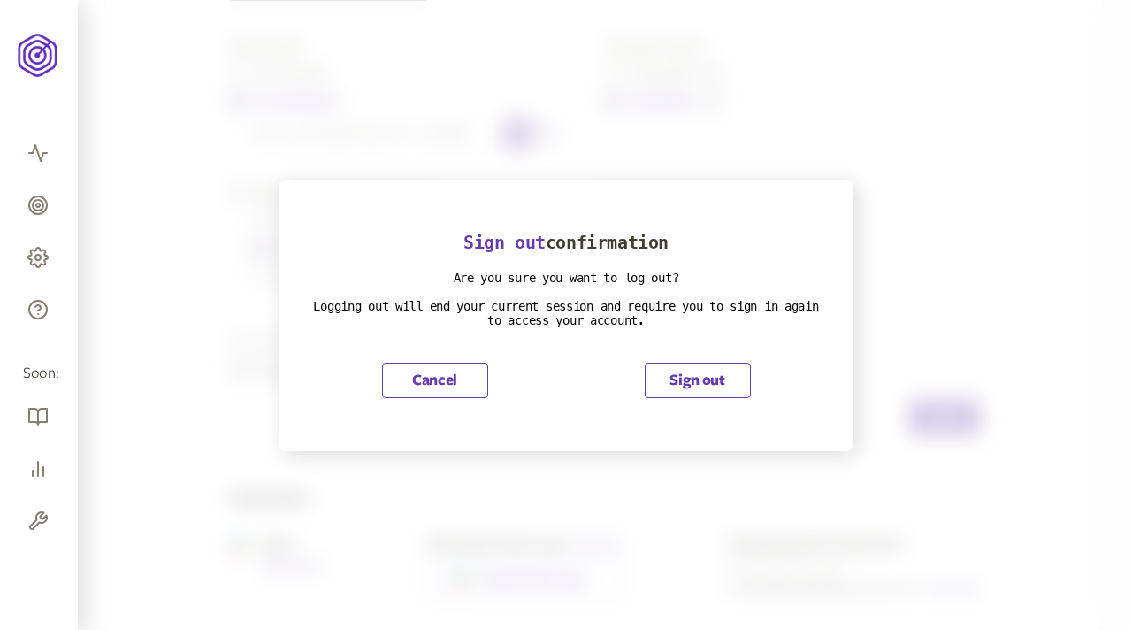
click at [706, 375] on button "Sign out" at bounding box center [698, 380] width 106 height 35
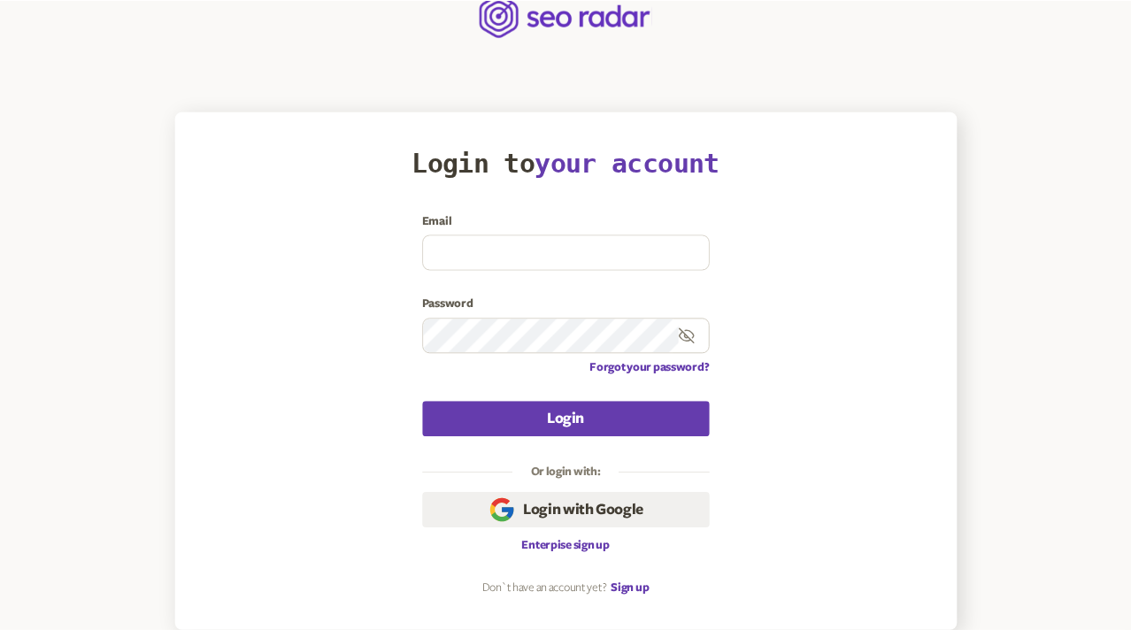
scroll to position [38, 0]
type input "olena.niemova@agilefuel.com"
click at [585, 74] on main "Login to your account Email olena.niemova@agilefuel.com Password Forgot your pa…" at bounding box center [565, 296] width 1131 height 668
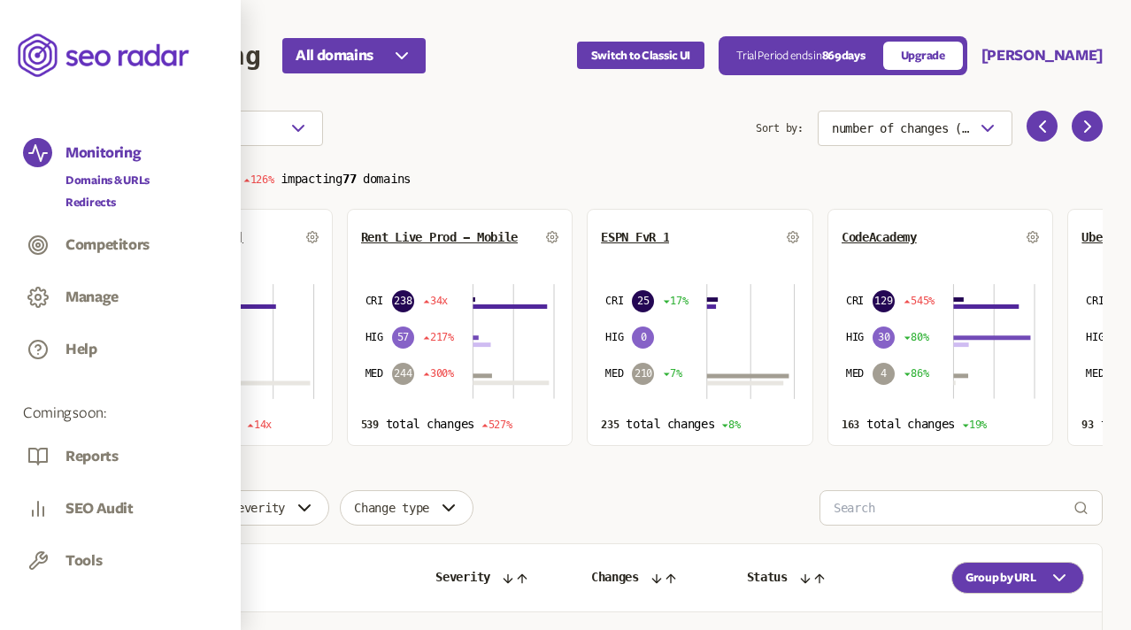
click at [88, 207] on link "Redirects" at bounding box center [107, 203] width 84 height 18
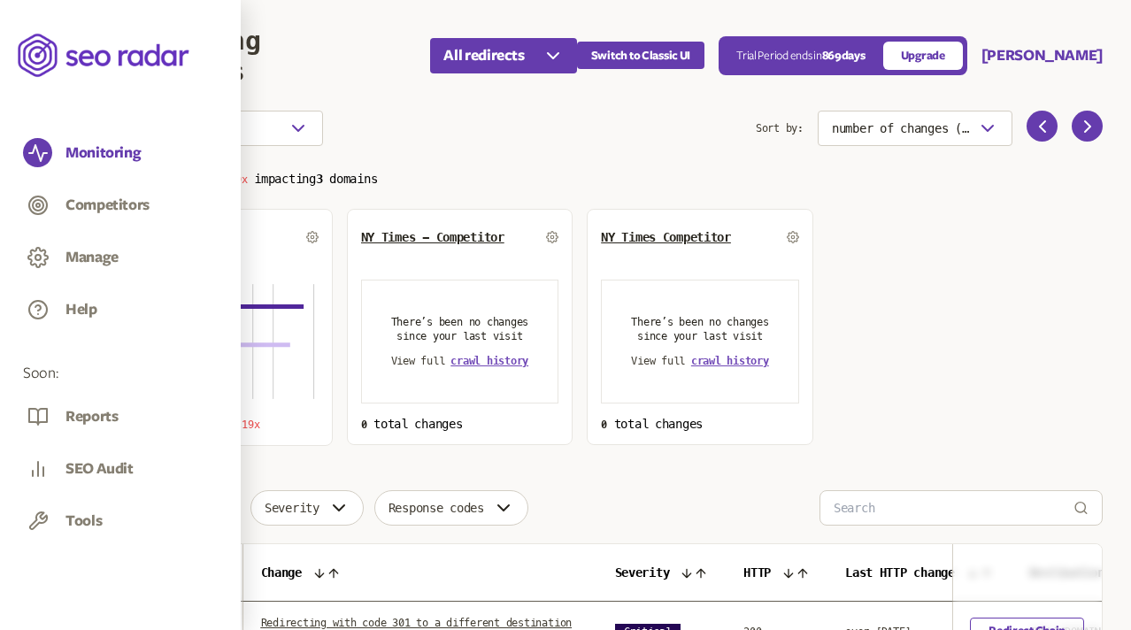
click at [555, 170] on p "Total changes 38 19x impacting 3 domains" at bounding box center [604, 177] width 996 height 20
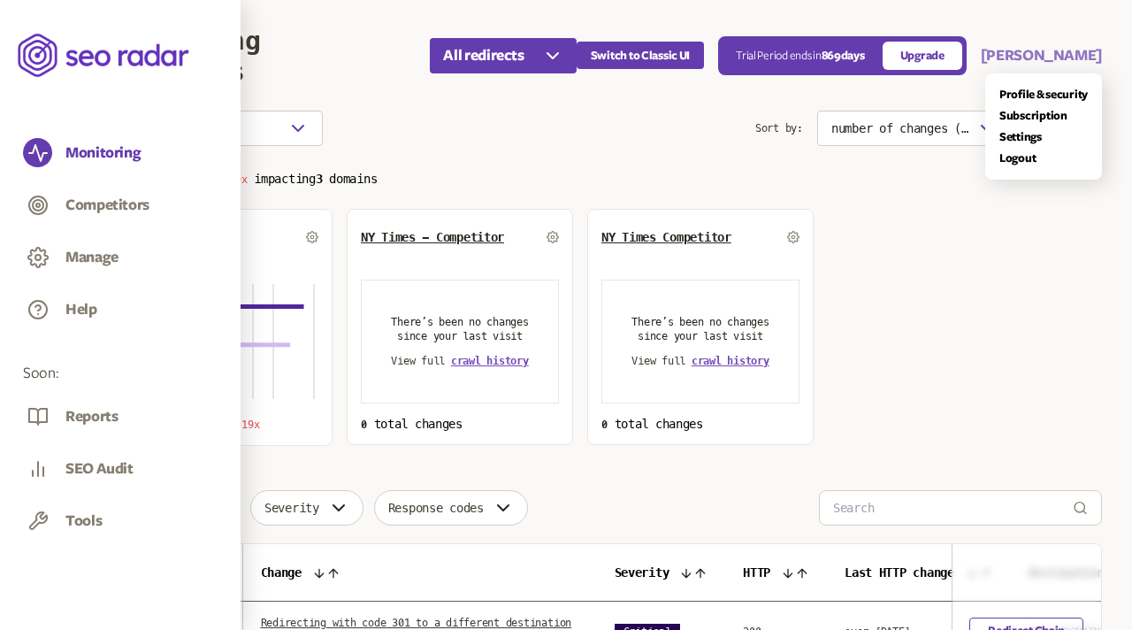
click at [1050, 54] on button "[PERSON_NAME]" at bounding box center [1041, 55] width 121 height 21
click at [1014, 136] on link "Settings" at bounding box center [1044, 137] width 88 height 14
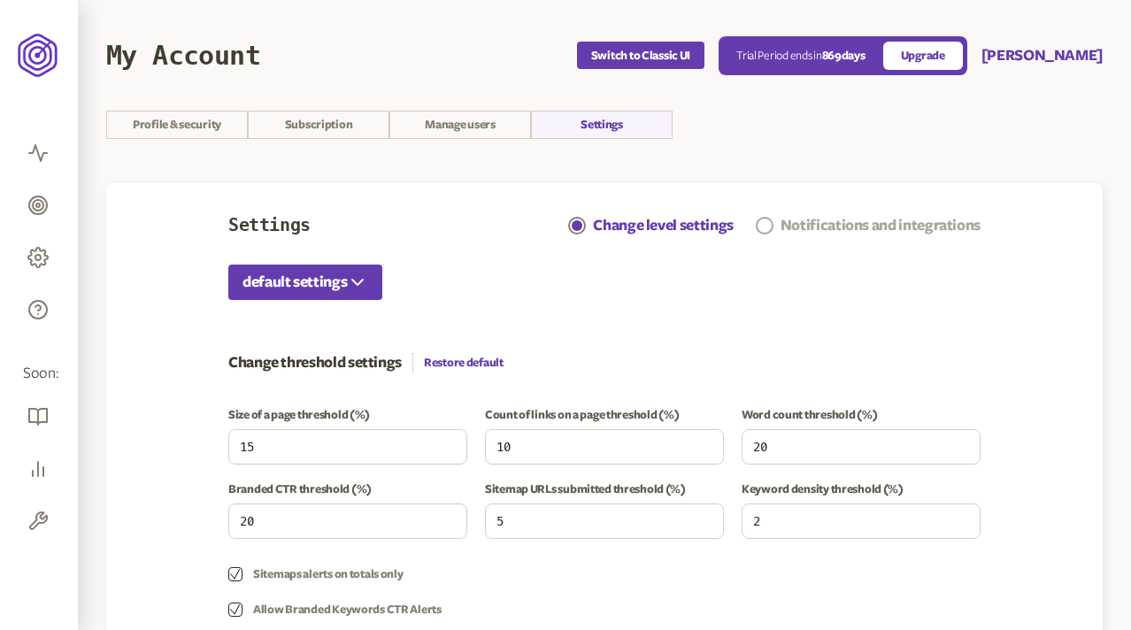
click at [881, 225] on div "Notifications and integrations" at bounding box center [880, 225] width 200 height 21
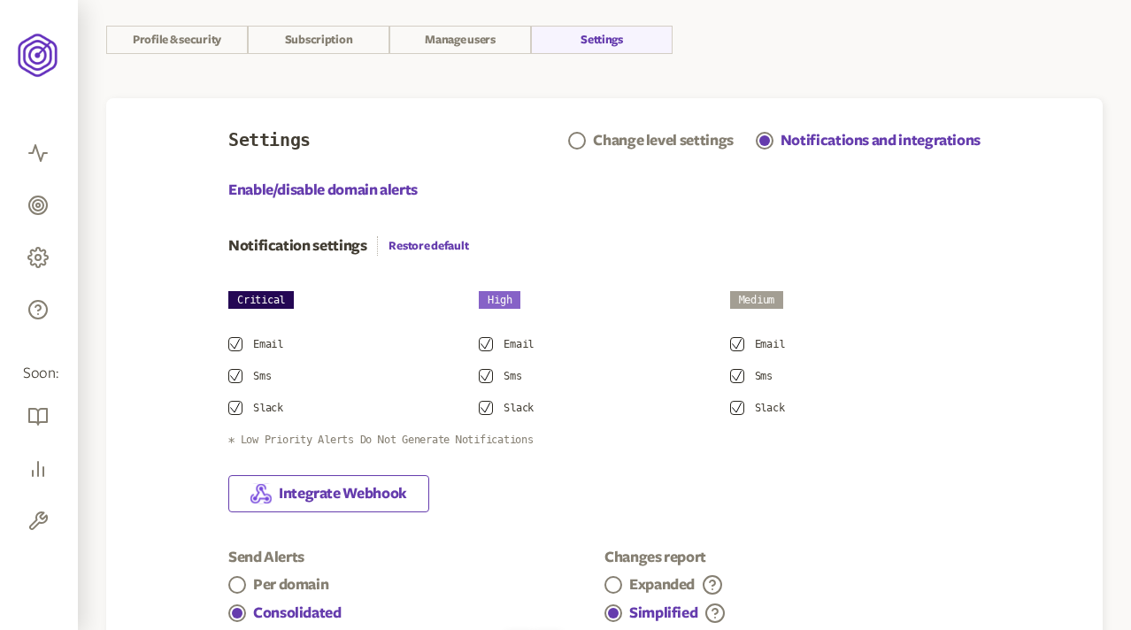
scroll to position [596, 0]
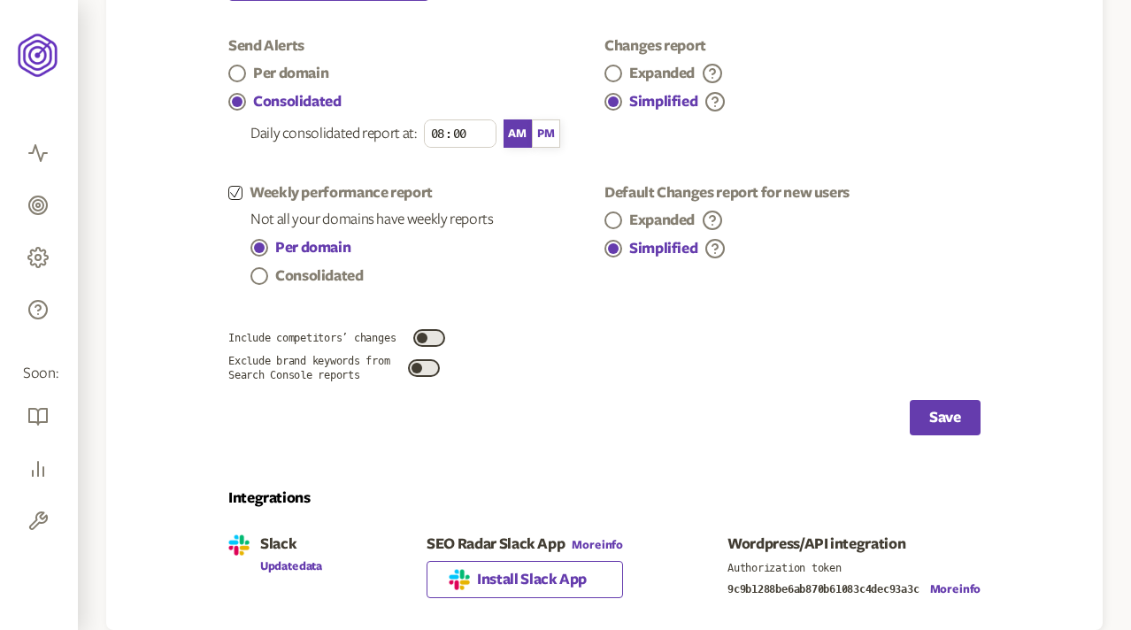
click at [505, 580] on span "Install Slack App" at bounding box center [532, 579] width 110 height 21
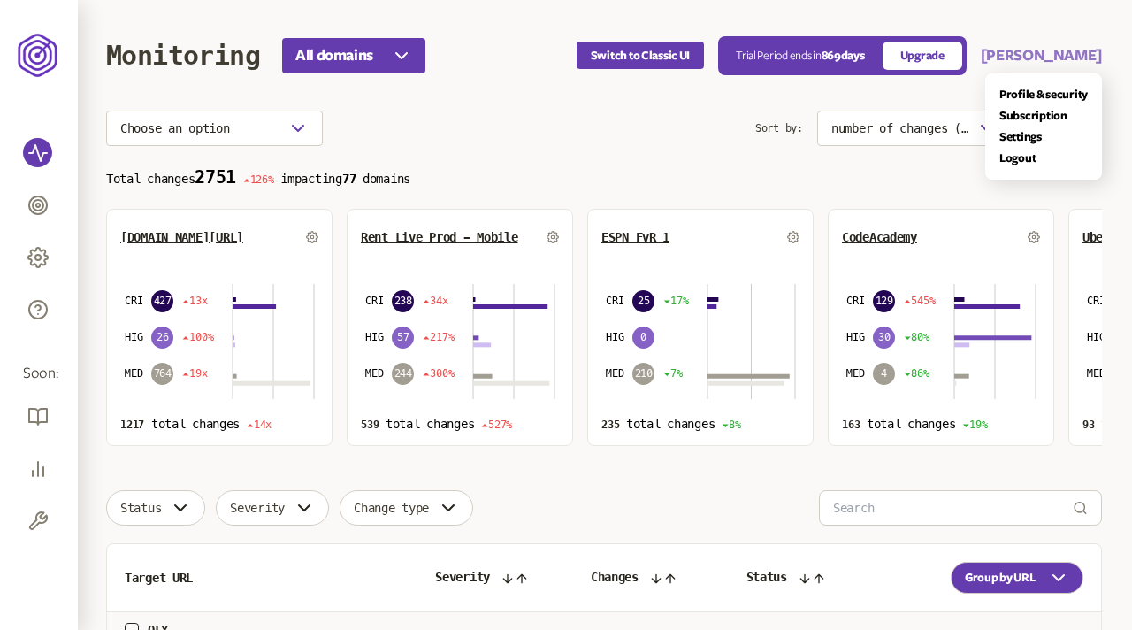
click at [1079, 53] on button "[PERSON_NAME]" at bounding box center [1041, 55] width 121 height 21
click at [1018, 134] on link "Settings" at bounding box center [1044, 137] width 88 height 14
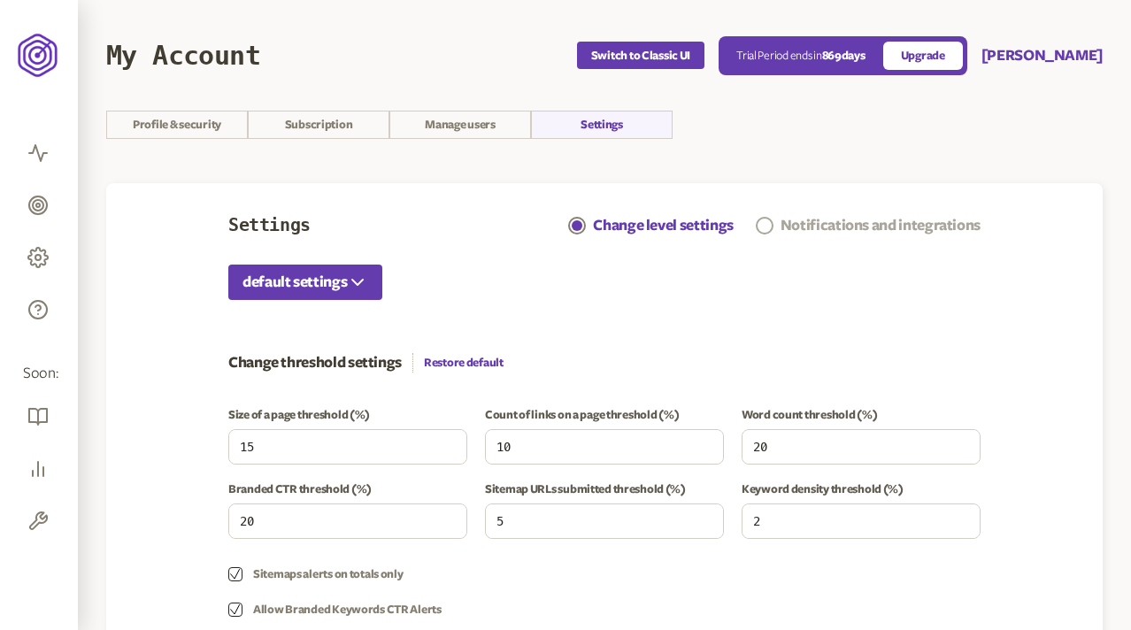
click at [836, 217] on div "Notifications and integrations" at bounding box center [880, 225] width 200 height 21
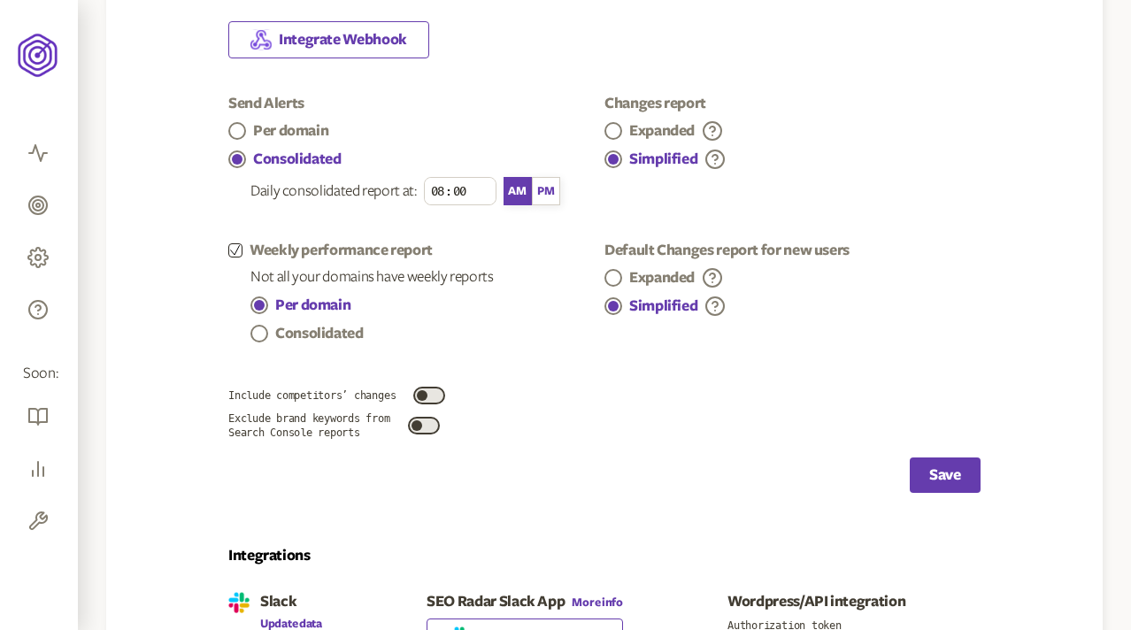
scroll to position [596, 0]
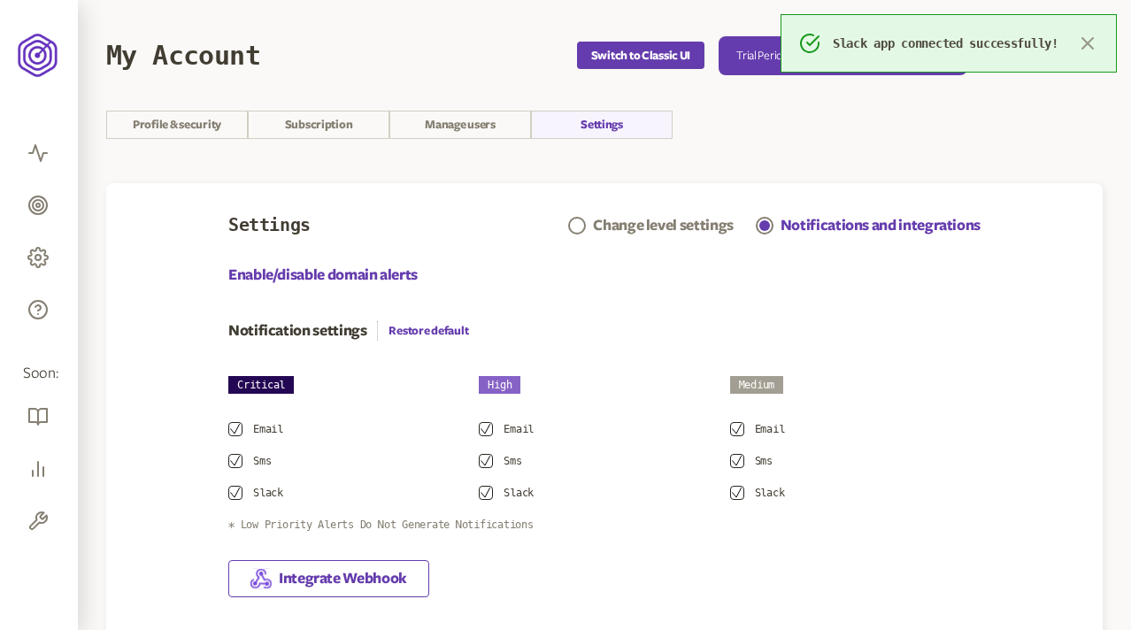
click at [1085, 47] on icon "button" at bounding box center [1087, 43] width 11 height 11
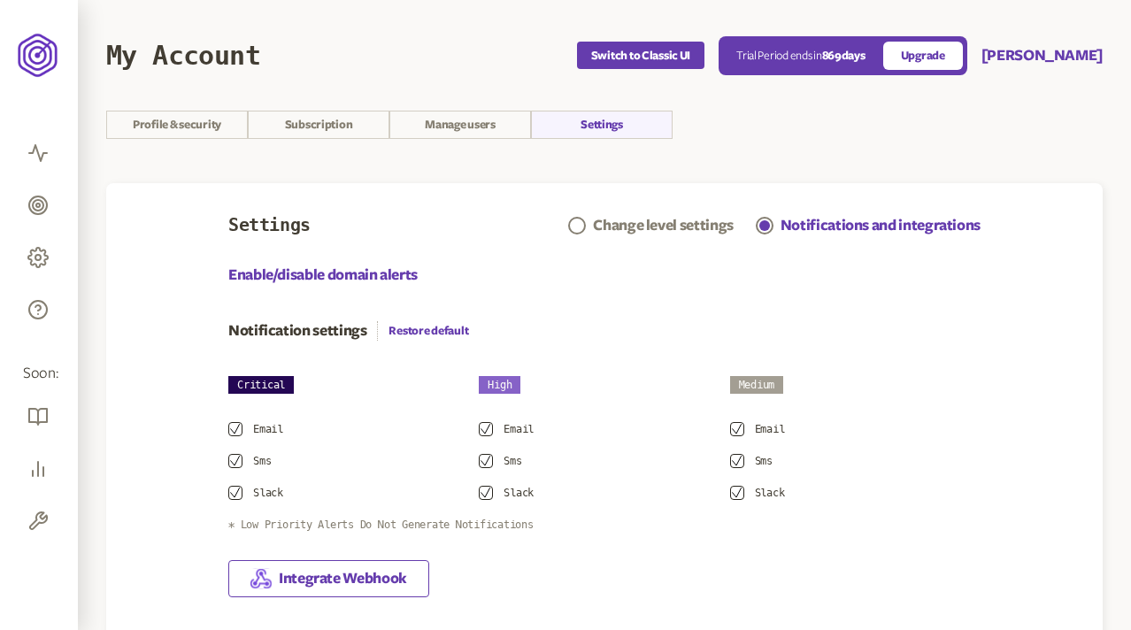
click at [793, 134] on section "Profile & security Subscription Manage users Settings" at bounding box center [604, 125] width 996 height 28
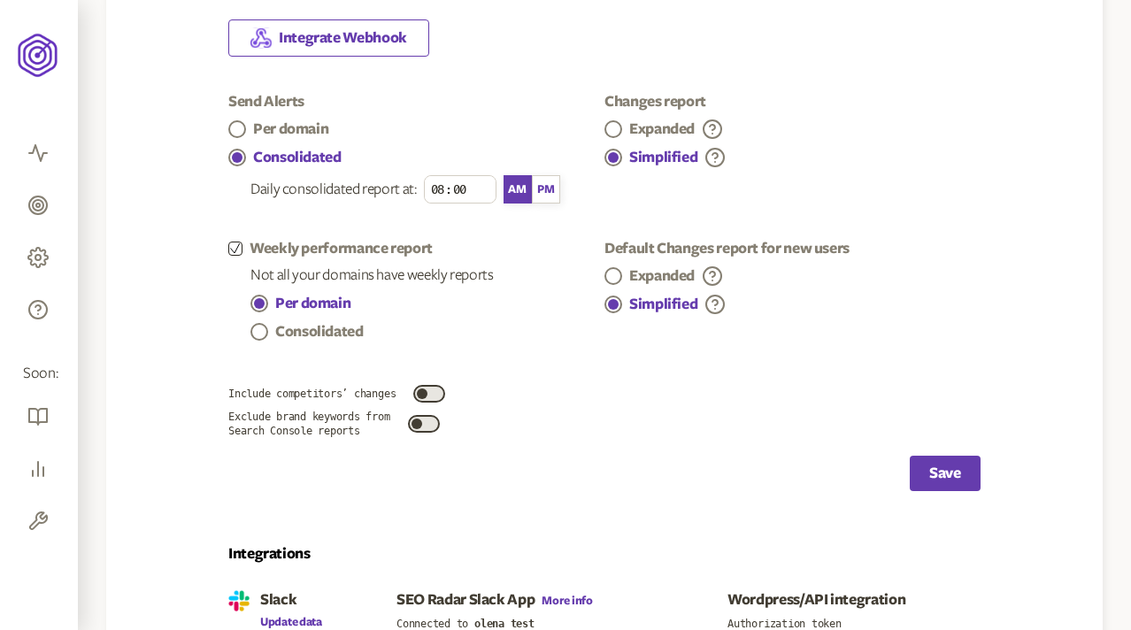
scroll to position [616, 0]
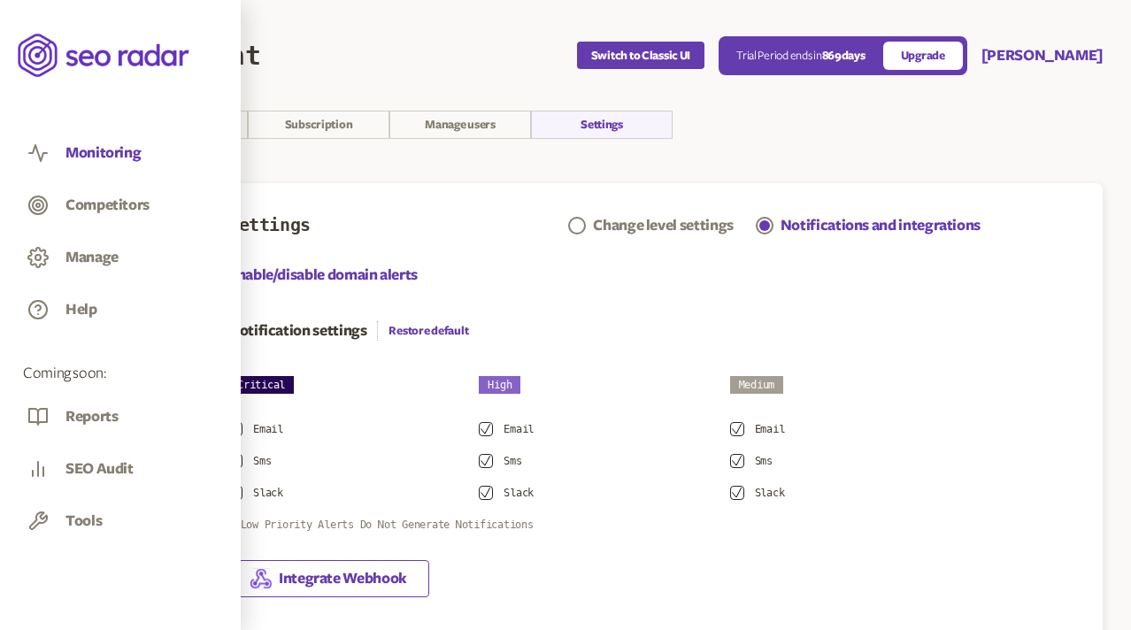
click at [102, 148] on button "Monitoring" at bounding box center [102, 152] width 75 height 19
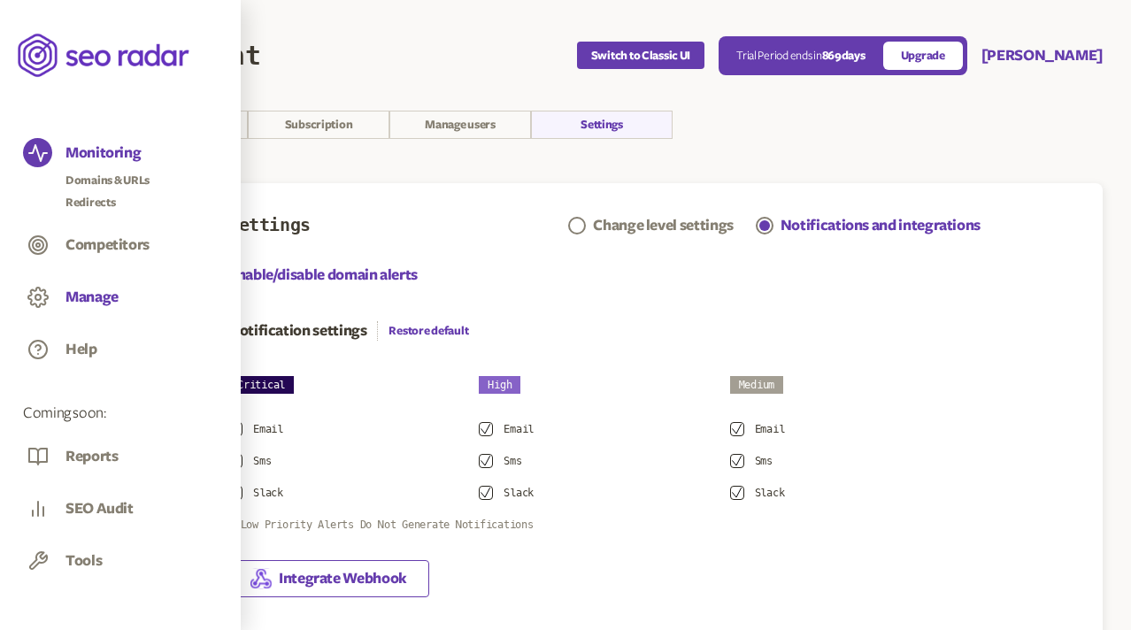
click at [84, 295] on button "Manage" at bounding box center [91, 297] width 53 height 19
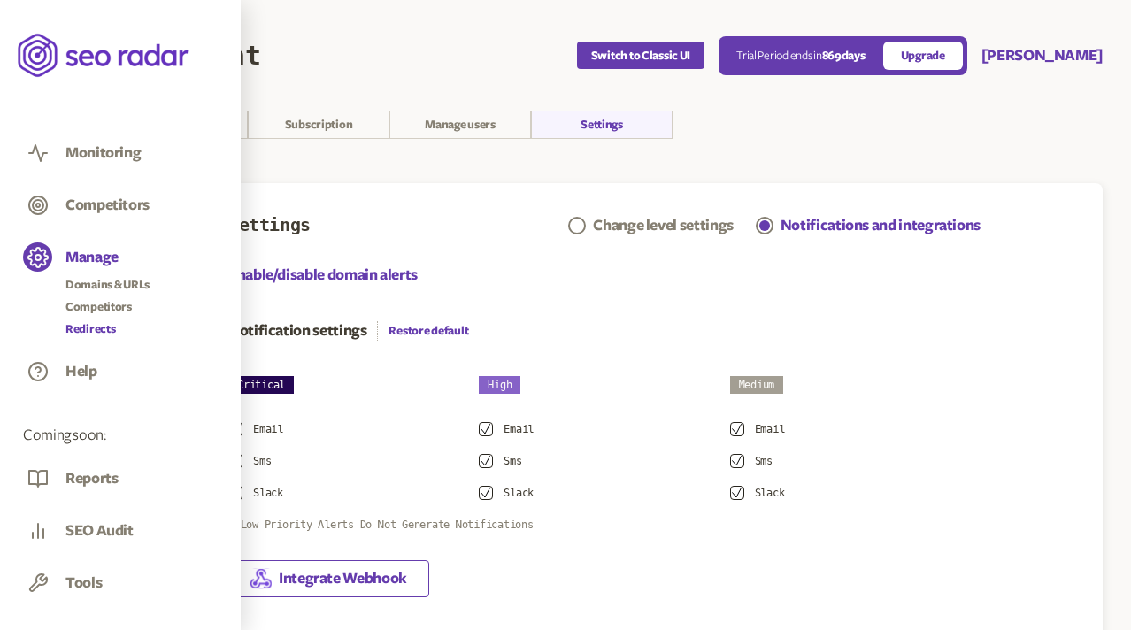
click at [87, 330] on link "Redirects" at bounding box center [107, 329] width 84 height 18
